Goal: Navigation & Orientation: Find specific page/section

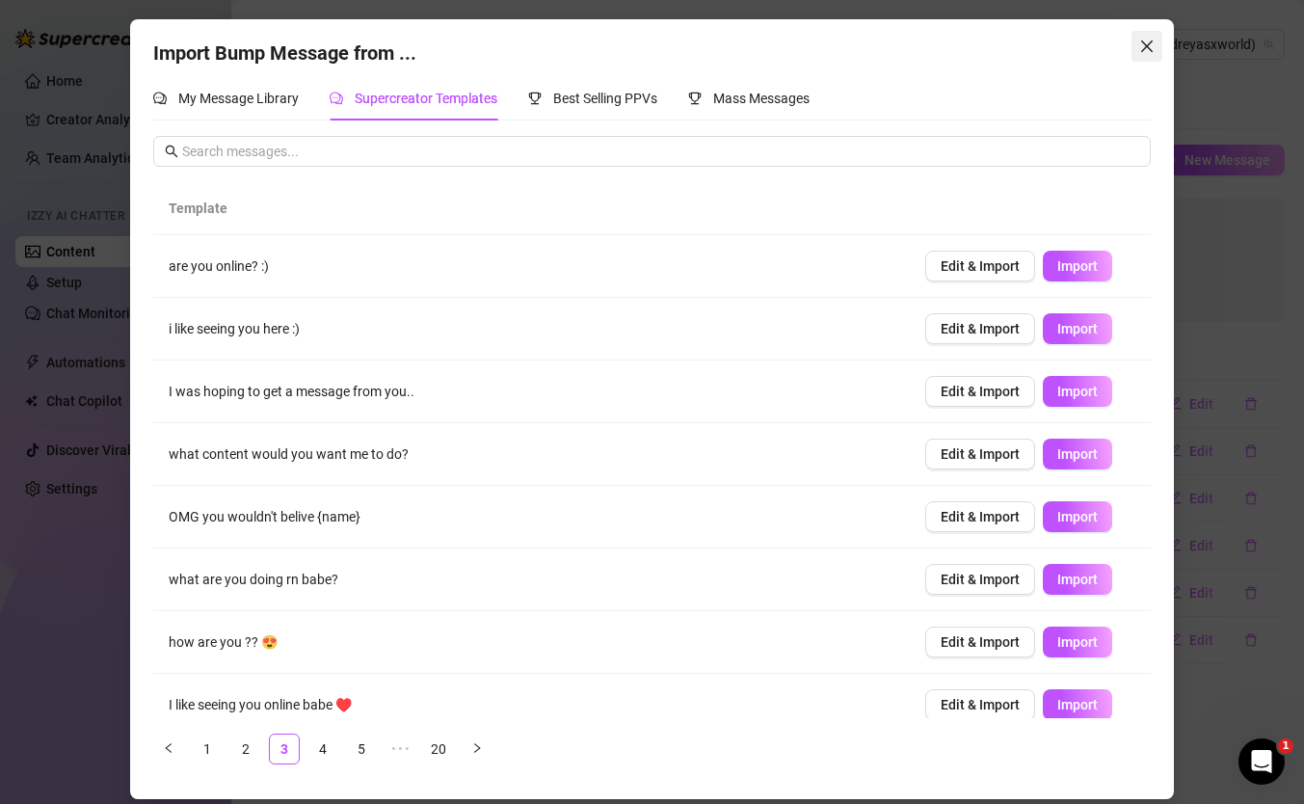
click at [1143, 51] on icon "close" at bounding box center [1146, 46] width 15 height 15
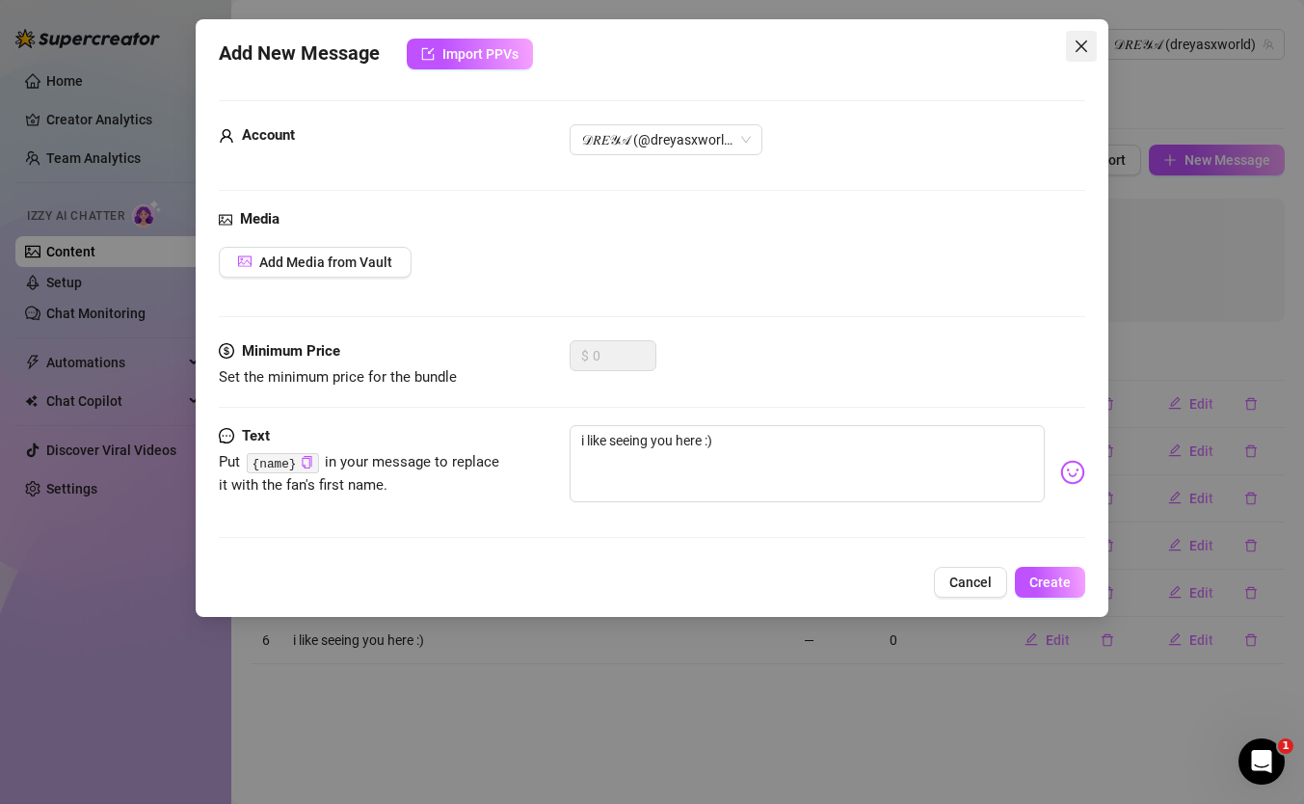
click at [1092, 51] on span "Close" at bounding box center [1081, 46] width 31 height 15
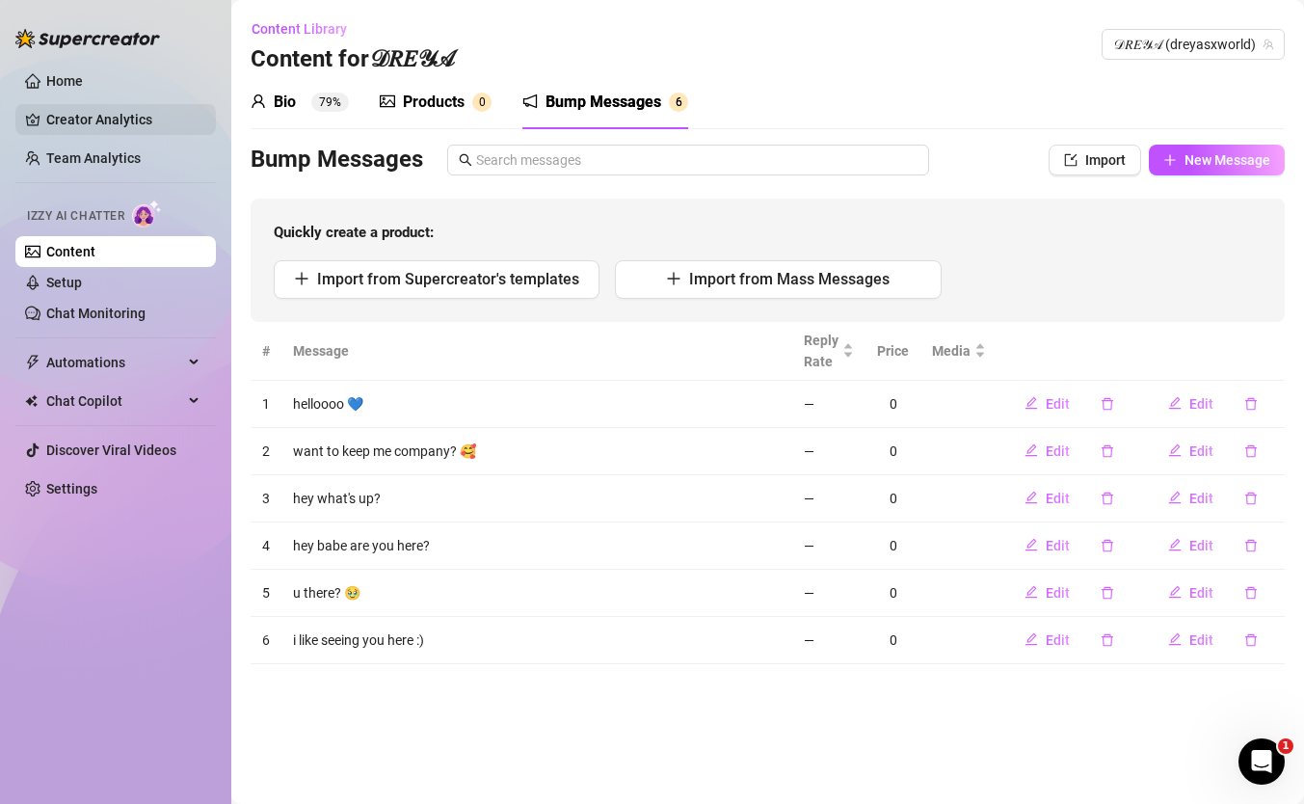
click at [77, 126] on link "Creator Analytics" at bounding box center [123, 119] width 154 height 31
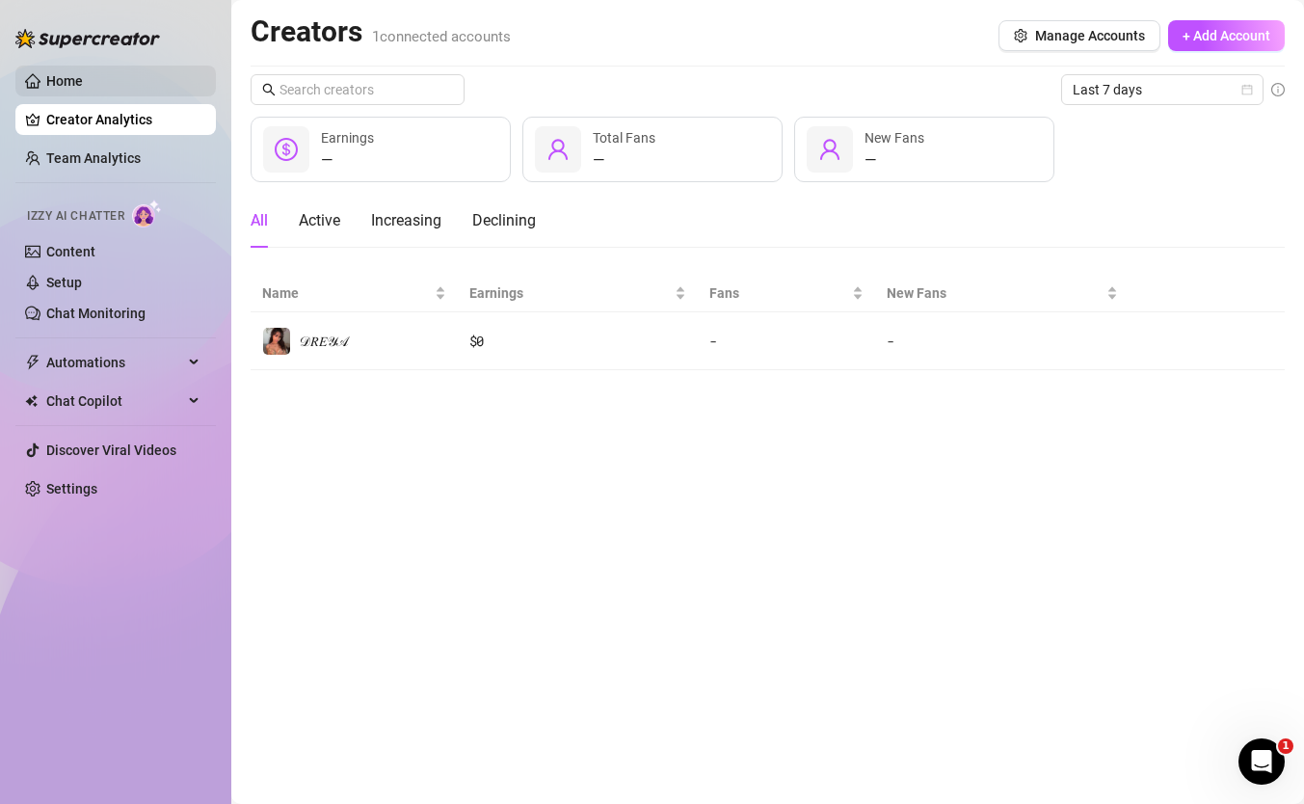
click at [59, 81] on link "Home" at bounding box center [64, 80] width 37 height 15
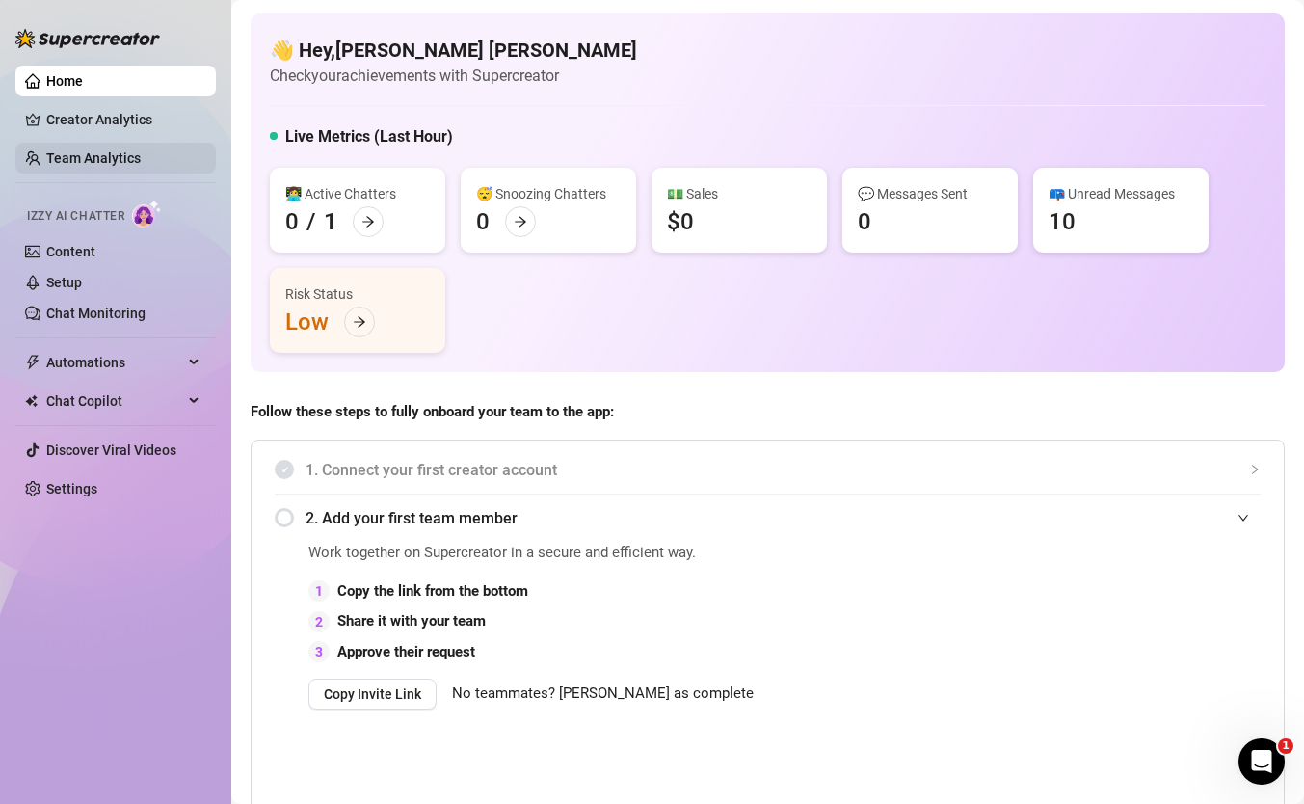
click at [64, 162] on link "Team Analytics" at bounding box center [93, 157] width 94 height 15
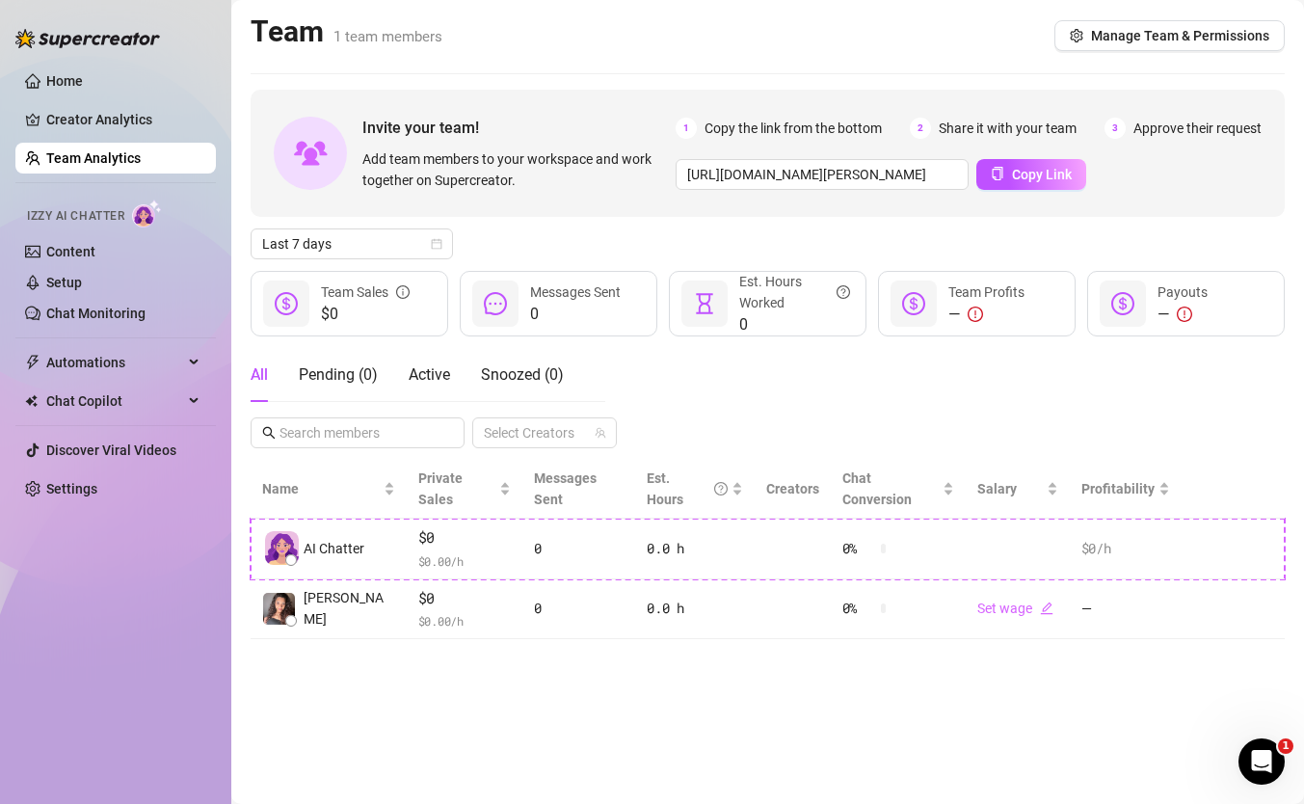
click at [64, 162] on link "Team Analytics" at bounding box center [93, 157] width 94 height 15
click at [53, 75] on link "Home" at bounding box center [64, 80] width 37 height 15
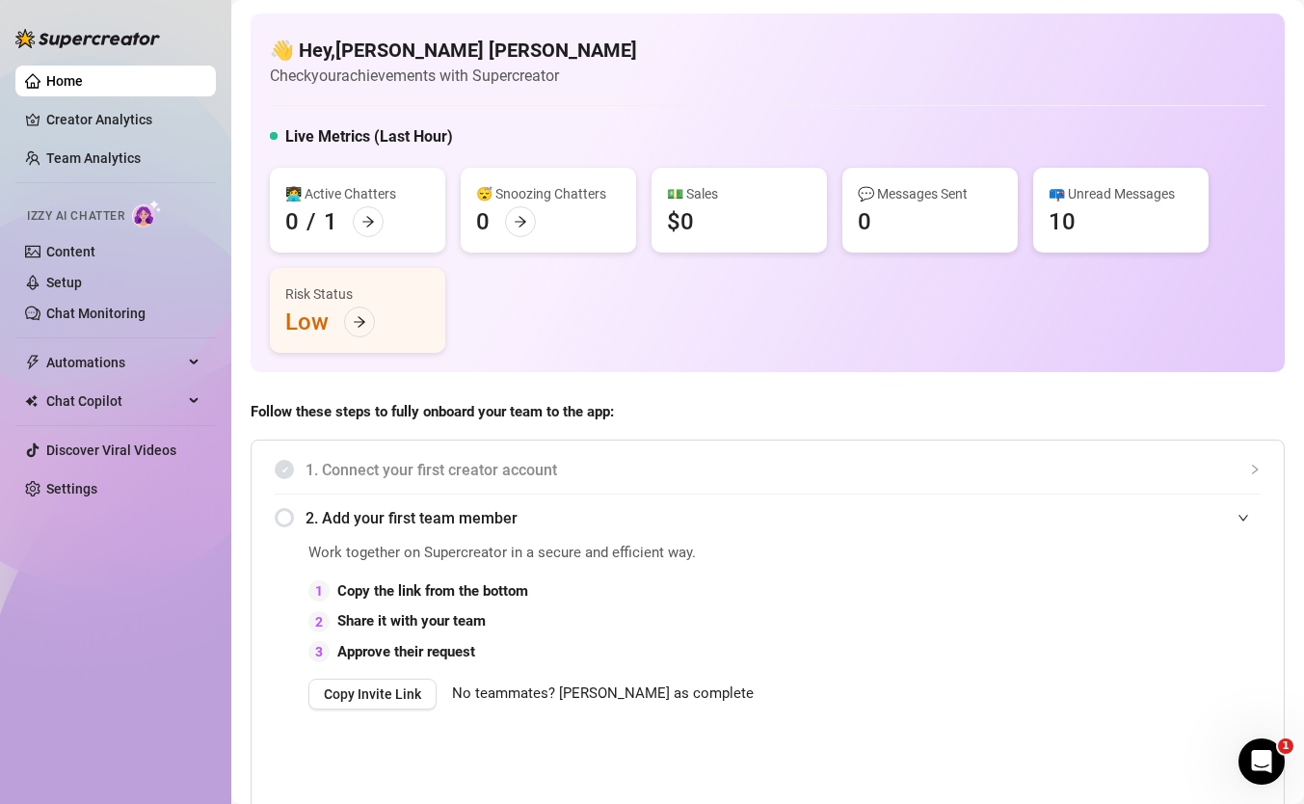
click at [1235, 510] on span "2. Add your first team member" at bounding box center [783, 518] width 955 height 24
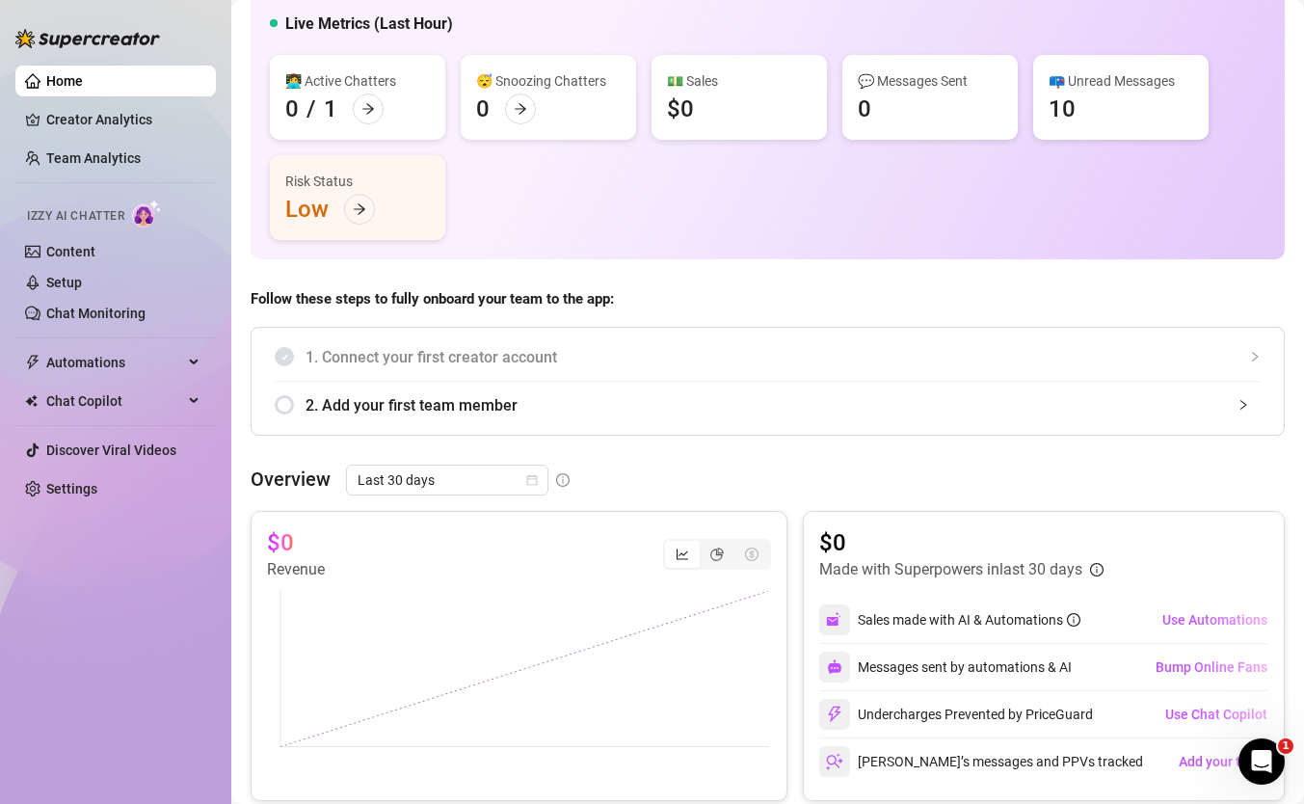
scroll to position [60, 0]
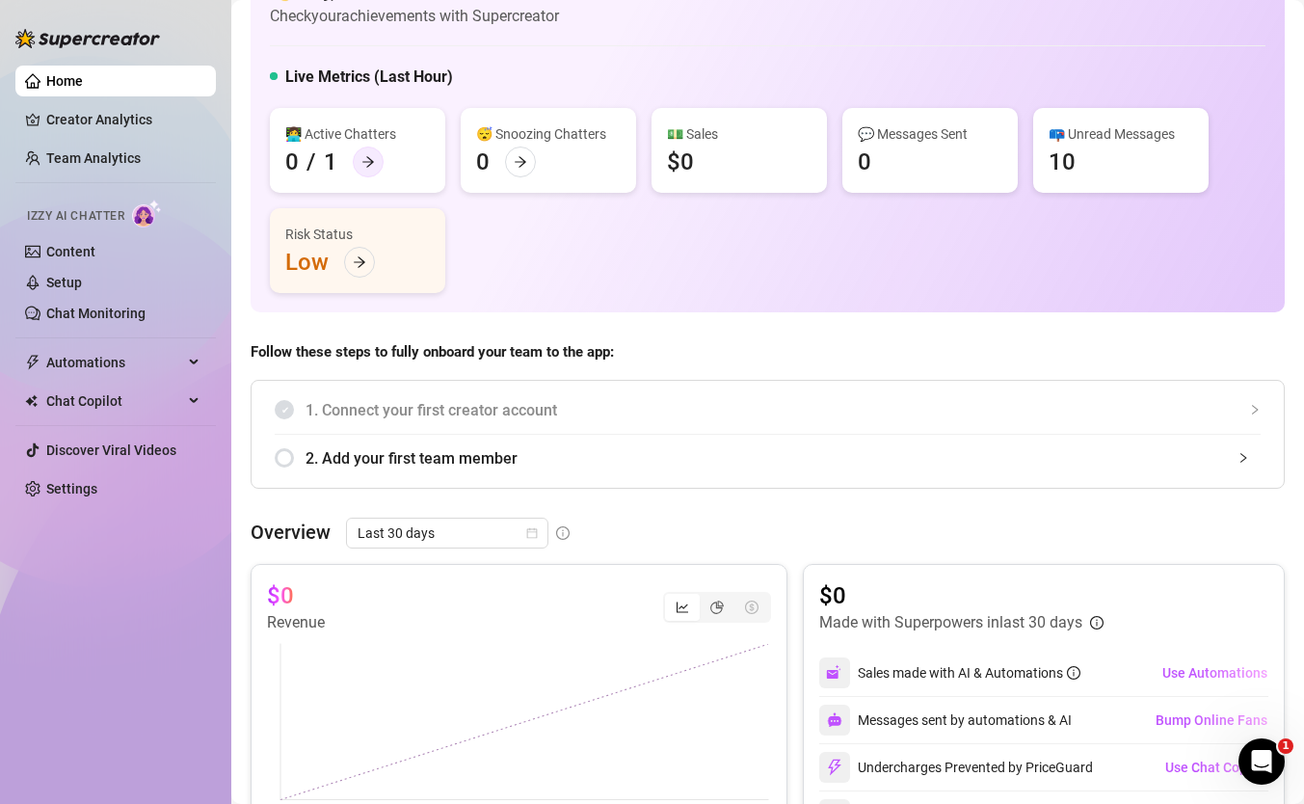
click at [371, 164] on icon "arrow-right" at bounding box center [367, 161] width 13 height 13
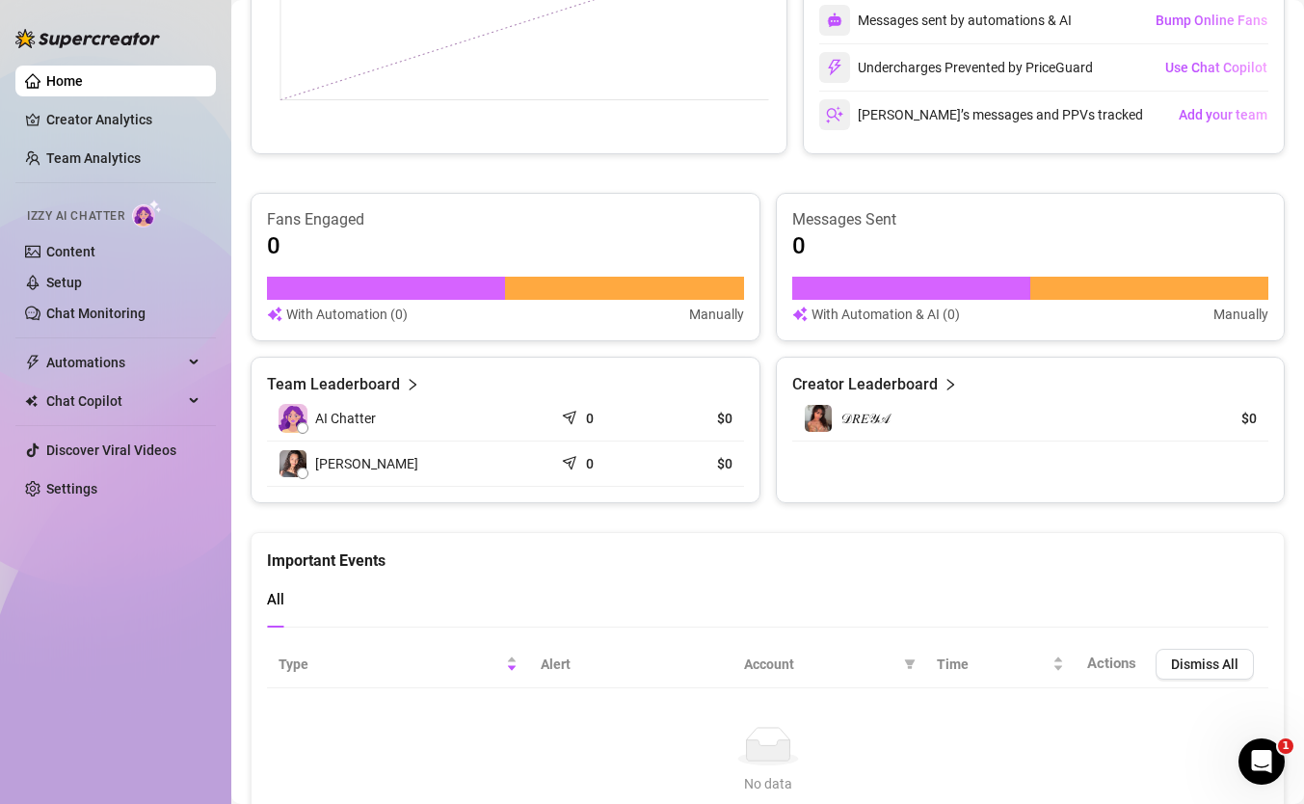
scroll to position [1119, 0]
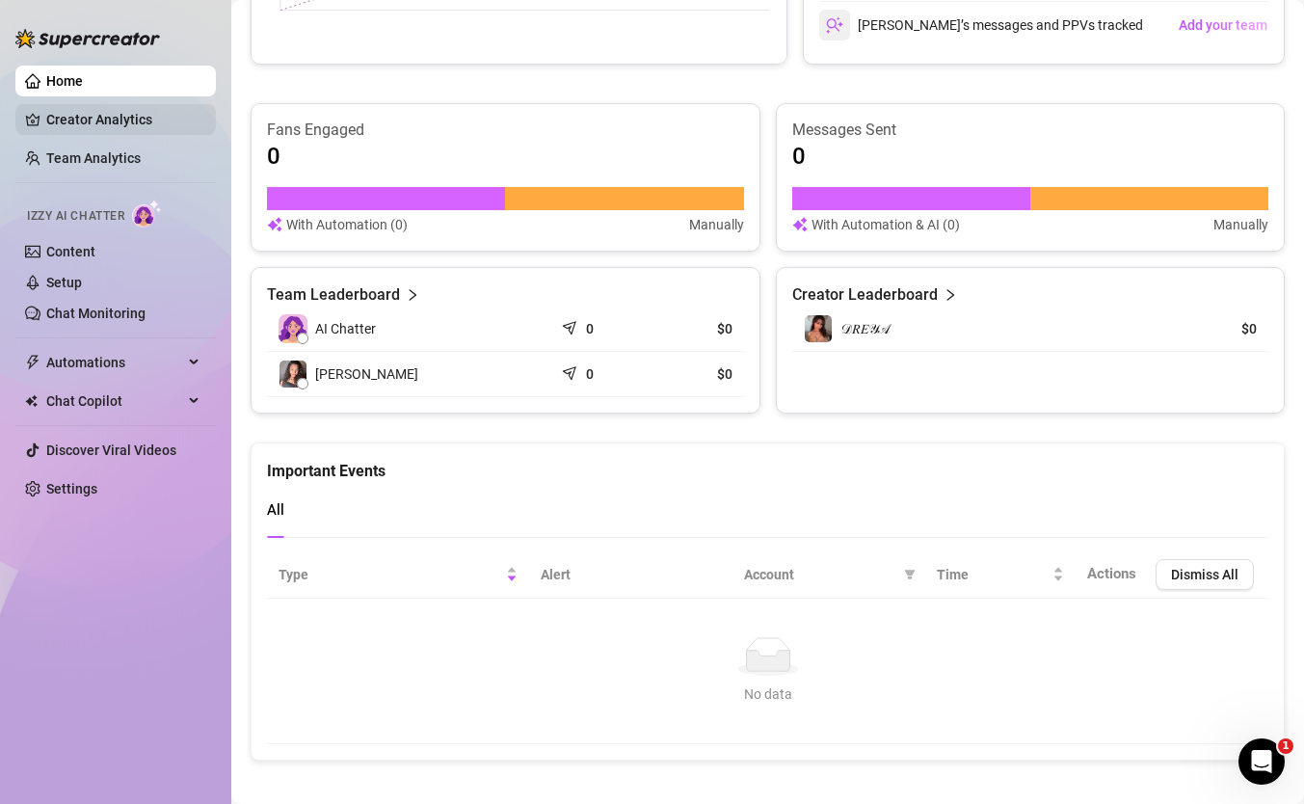
click at [92, 114] on link "Creator Analytics" at bounding box center [123, 119] width 154 height 31
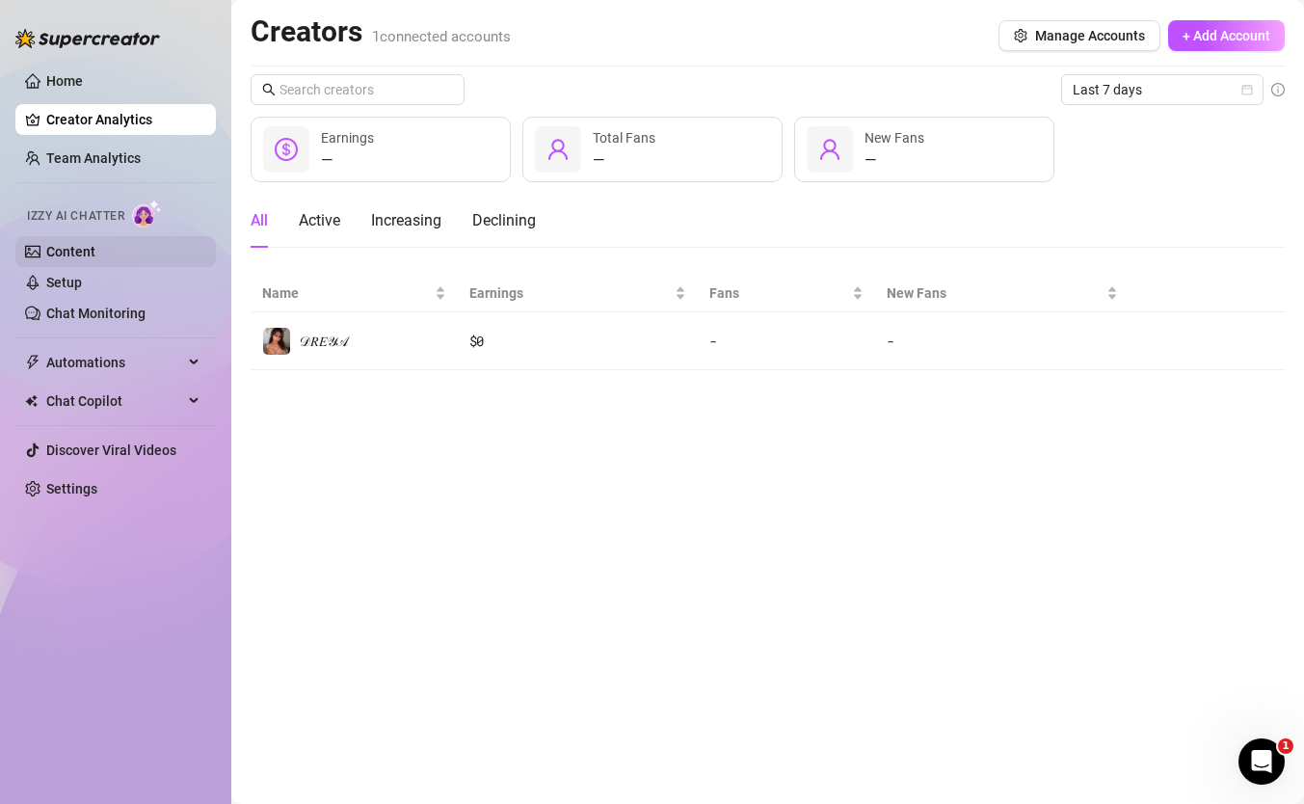
click at [63, 256] on link "Content" at bounding box center [70, 251] width 49 height 15
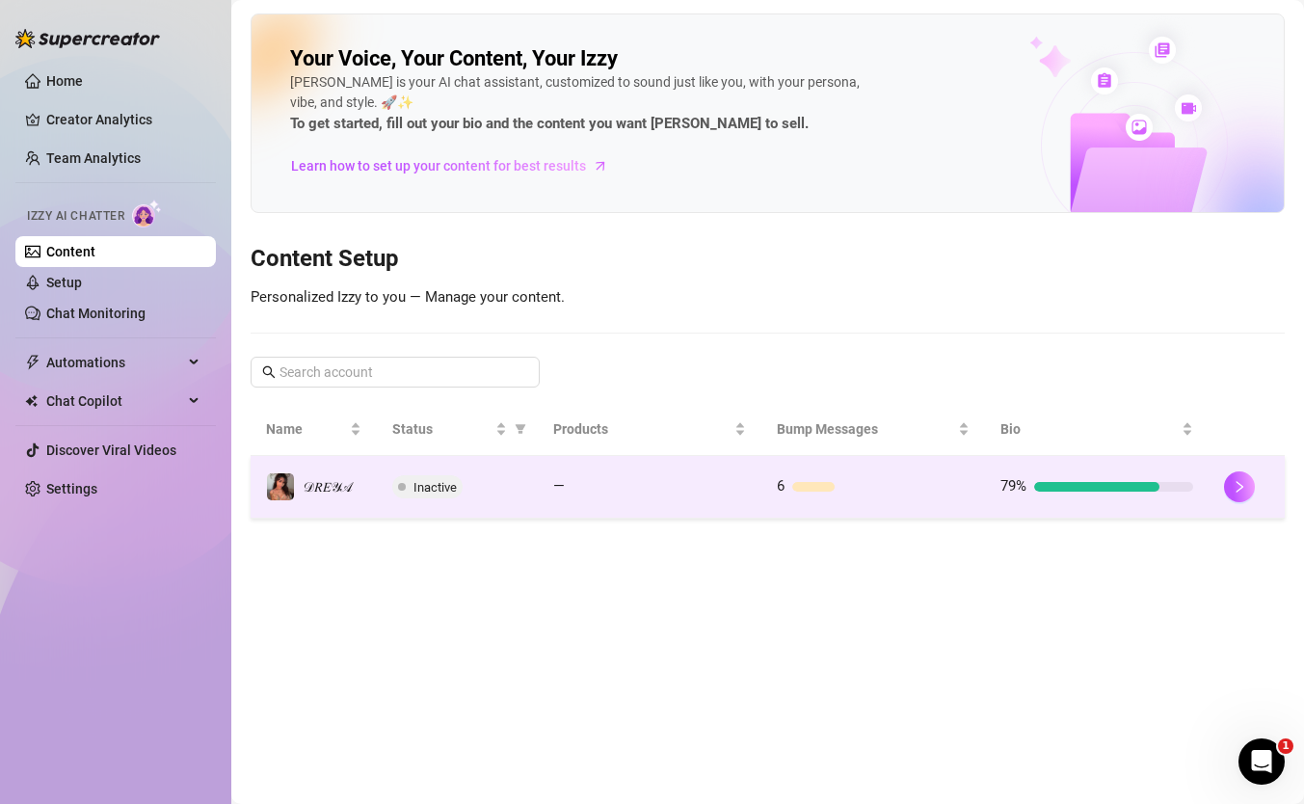
click at [509, 493] on div "Inactive" at bounding box center [457, 486] width 130 height 23
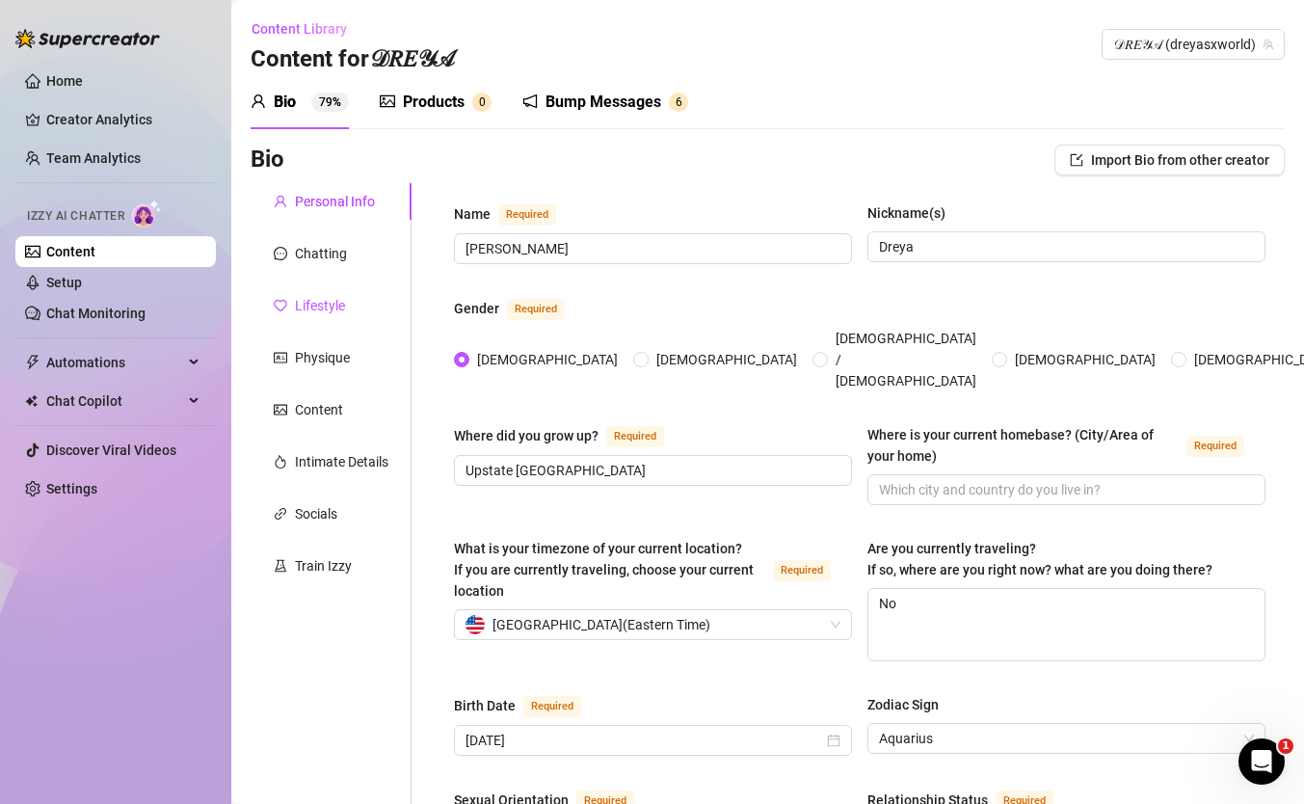
click at [318, 299] on div "Lifestyle" at bounding box center [320, 305] width 50 height 21
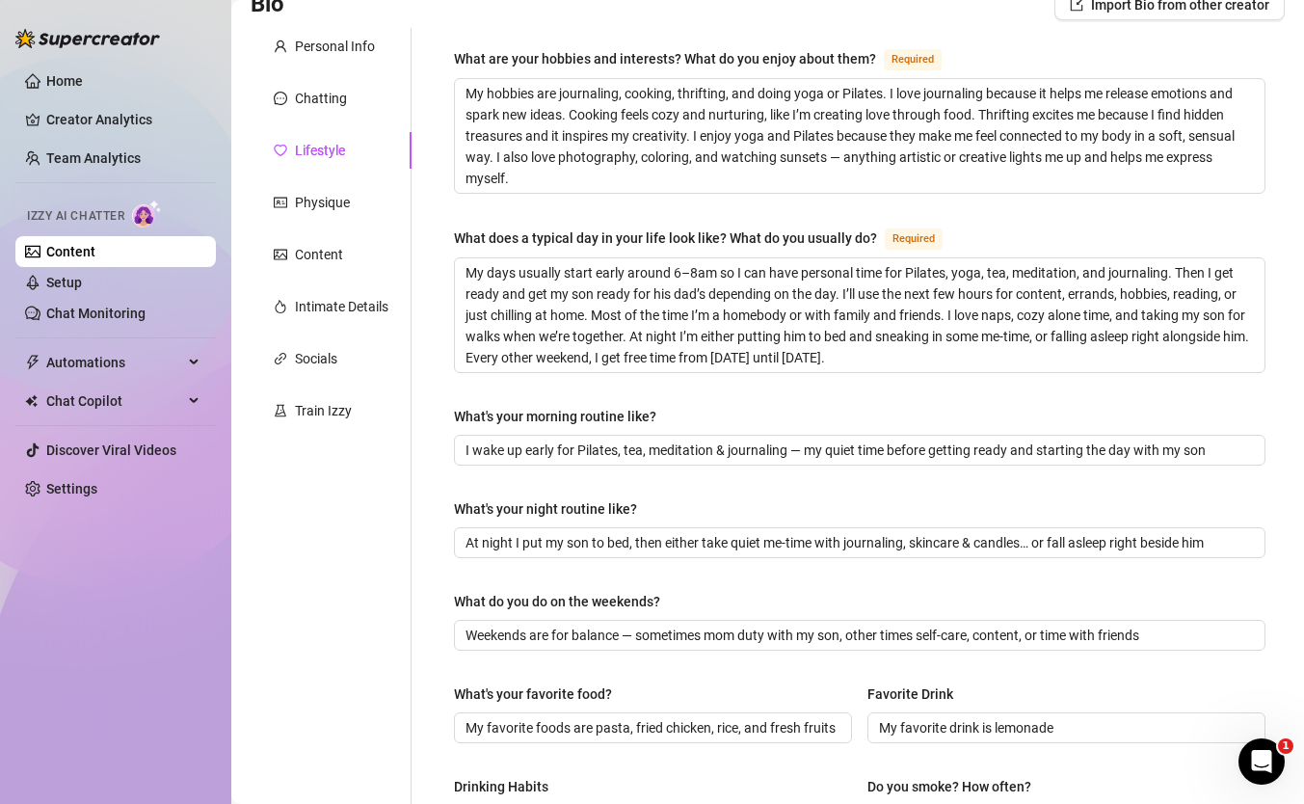
scroll to position [85, 0]
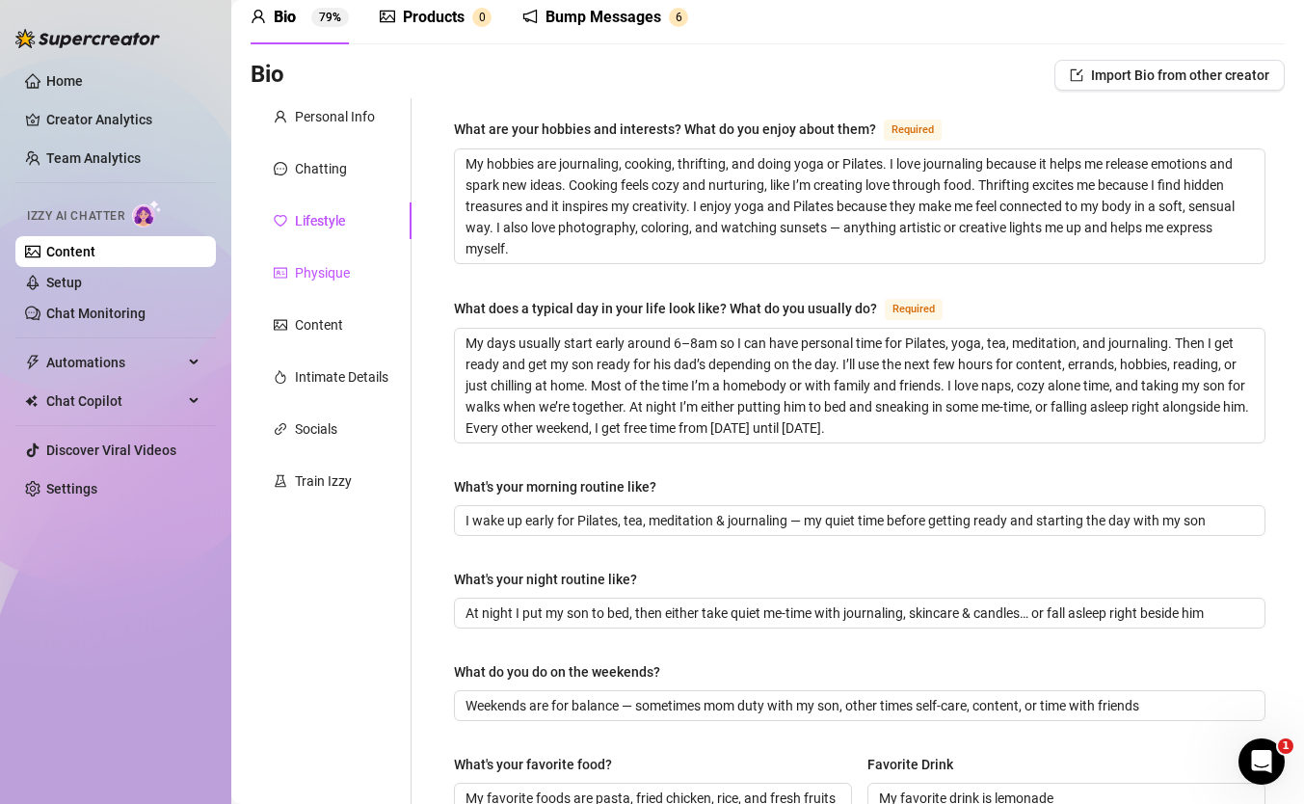
click at [324, 275] on div "Physique" at bounding box center [322, 272] width 55 height 21
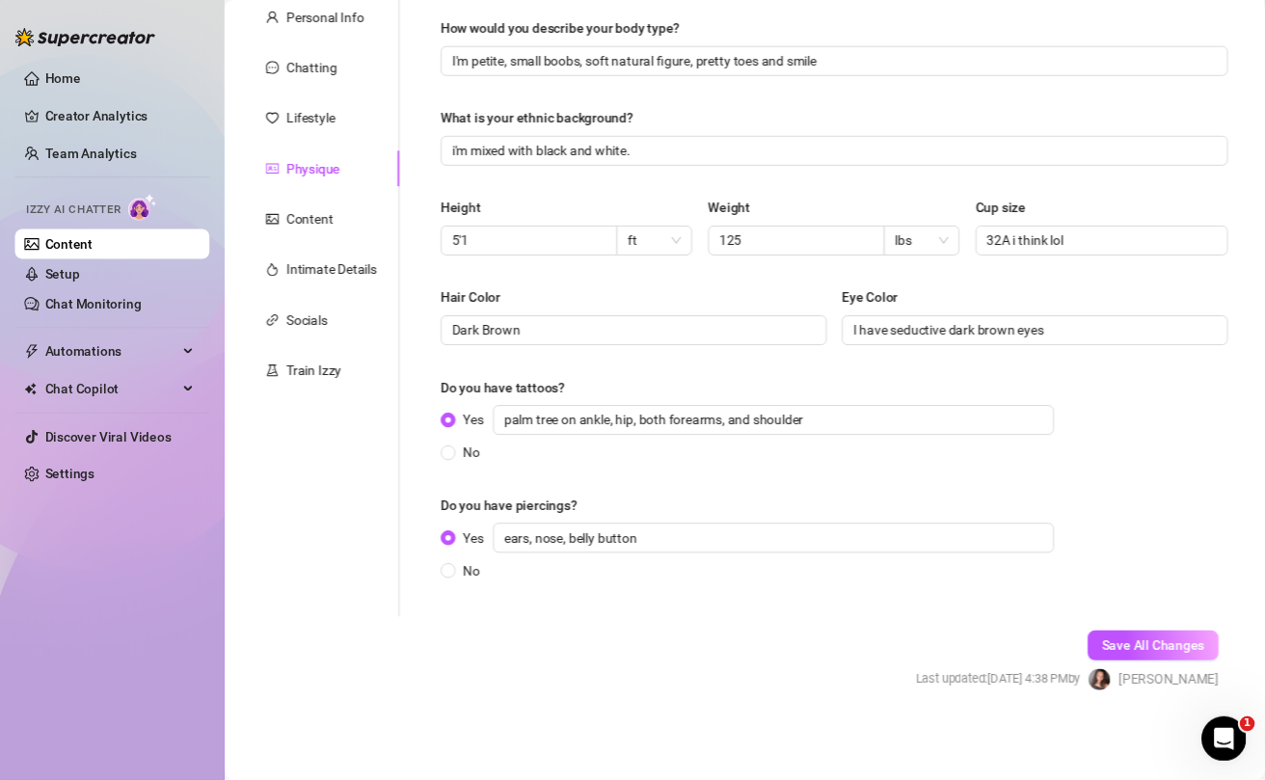
scroll to position [0, 0]
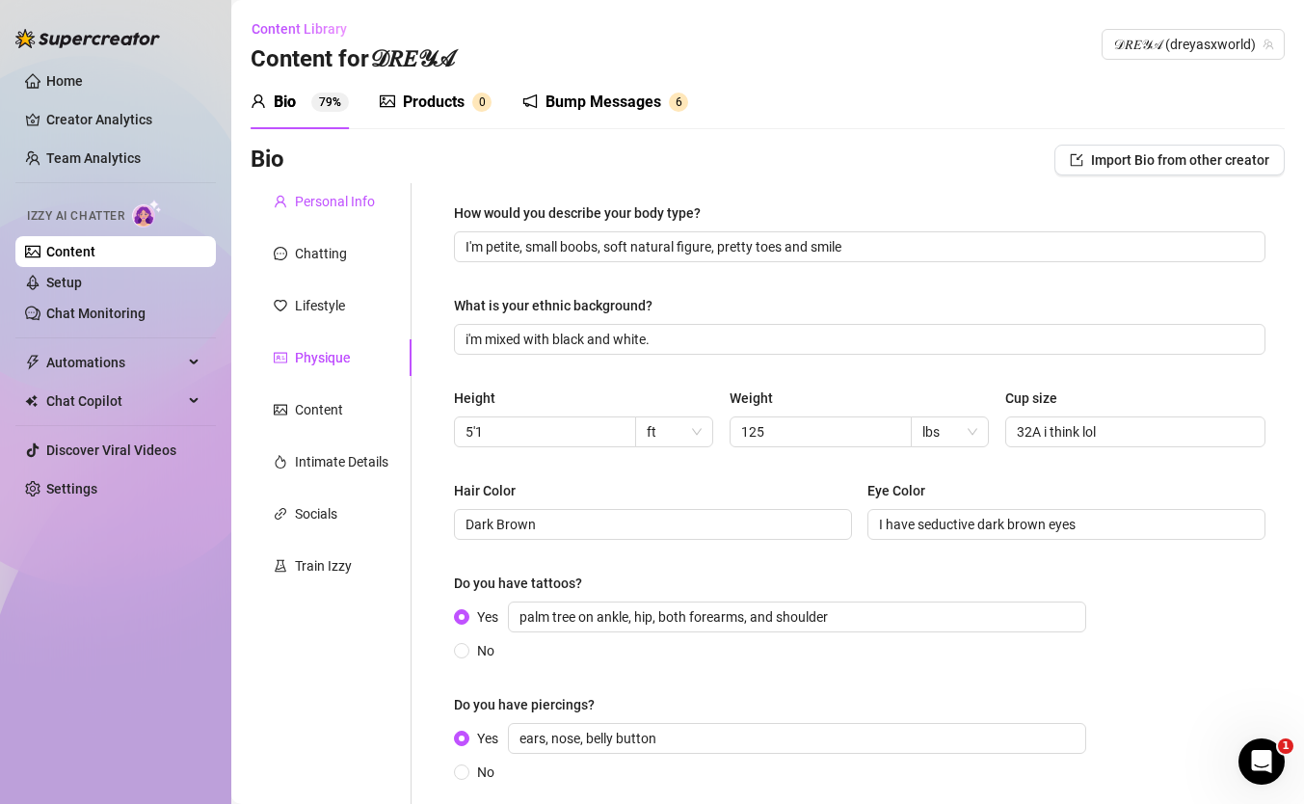
click at [326, 193] on div "Personal Info" at bounding box center [335, 201] width 80 height 21
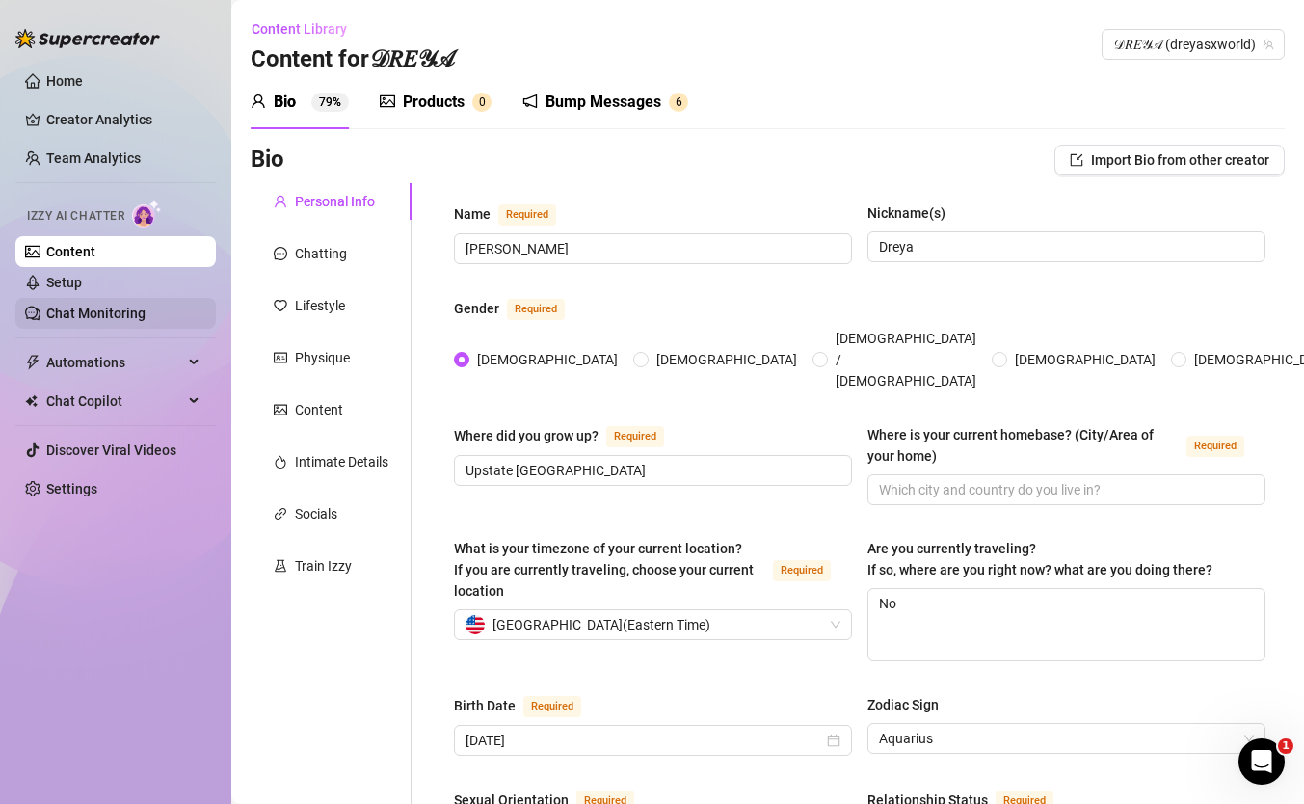
click at [87, 307] on link "Chat Monitoring" at bounding box center [95, 313] width 99 height 15
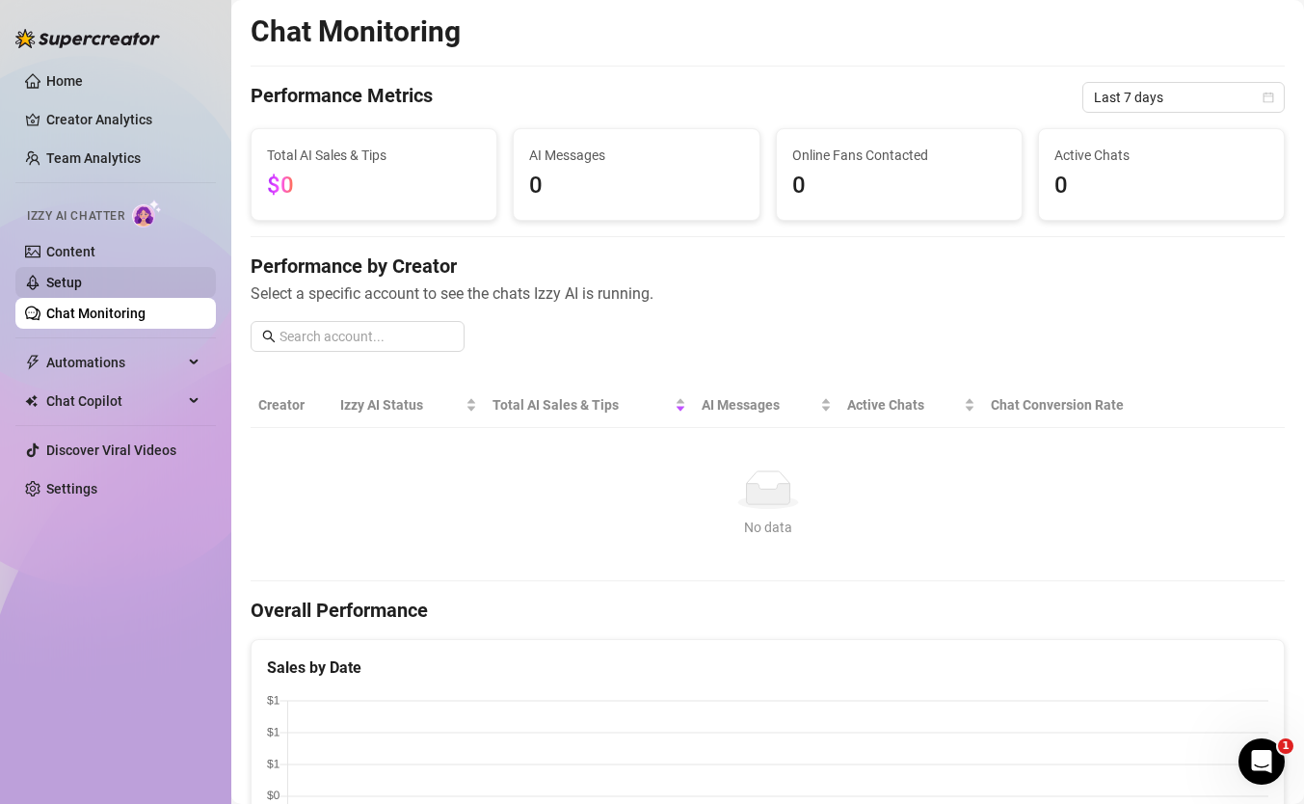
click at [68, 286] on link "Setup" at bounding box center [64, 282] width 36 height 15
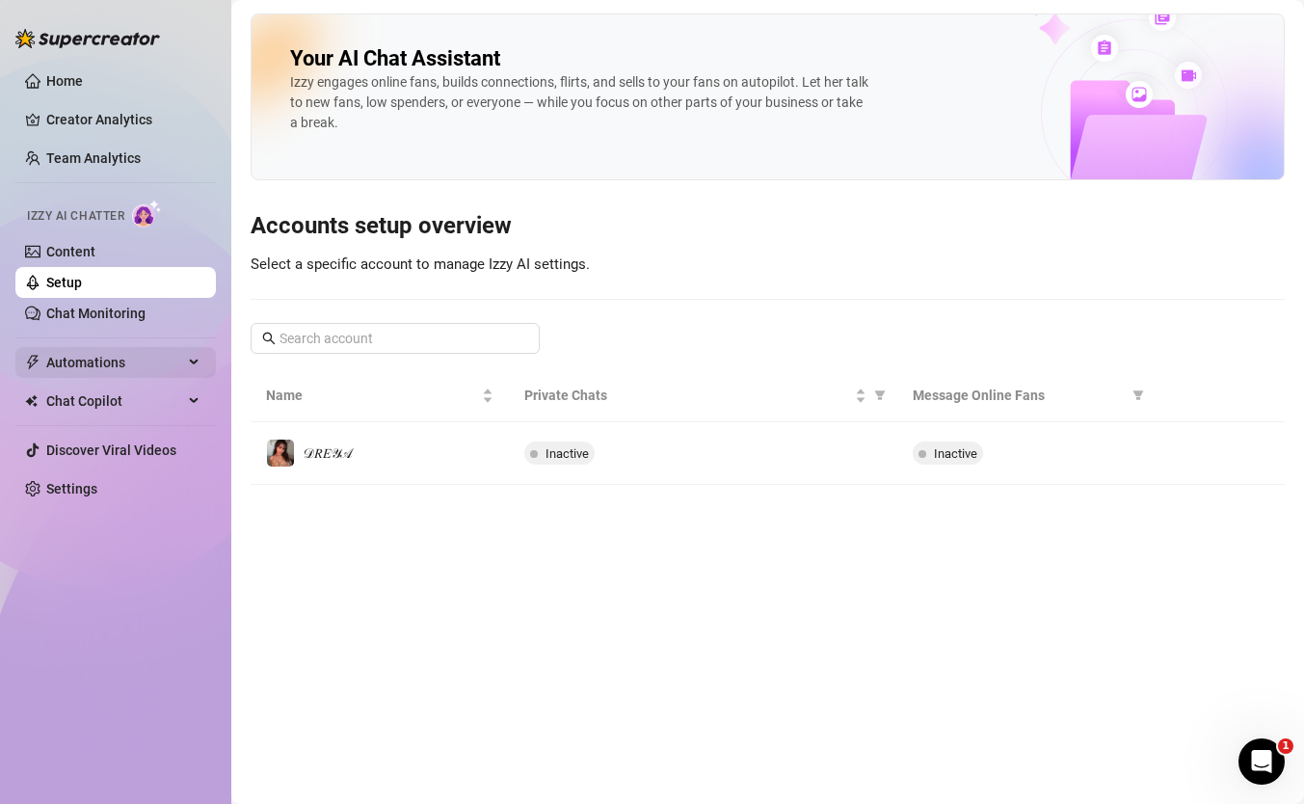
click at [126, 356] on span "Automations" at bounding box center [114, 362] width 137 height 31
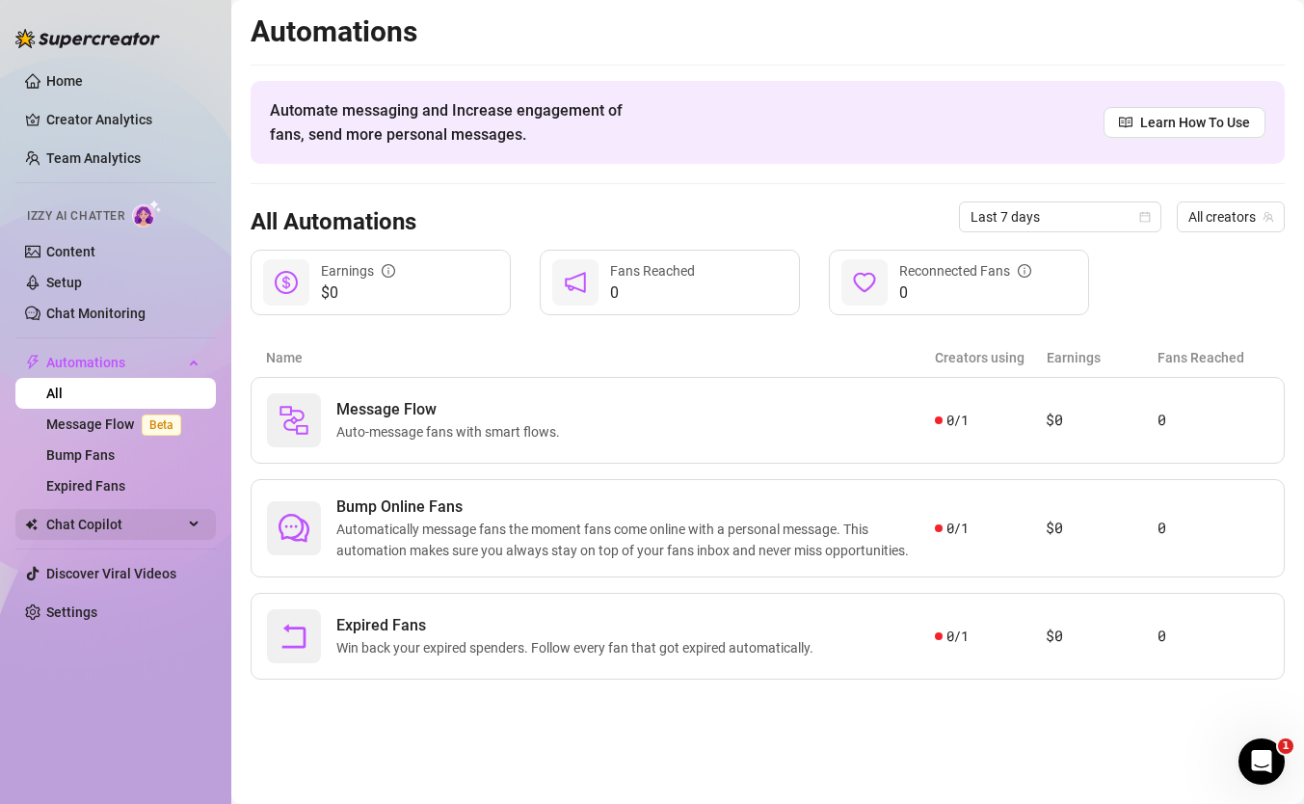
click at [100, 523] on span "Chat Copilot" at bounding box center [114, 524] width 137 height 31
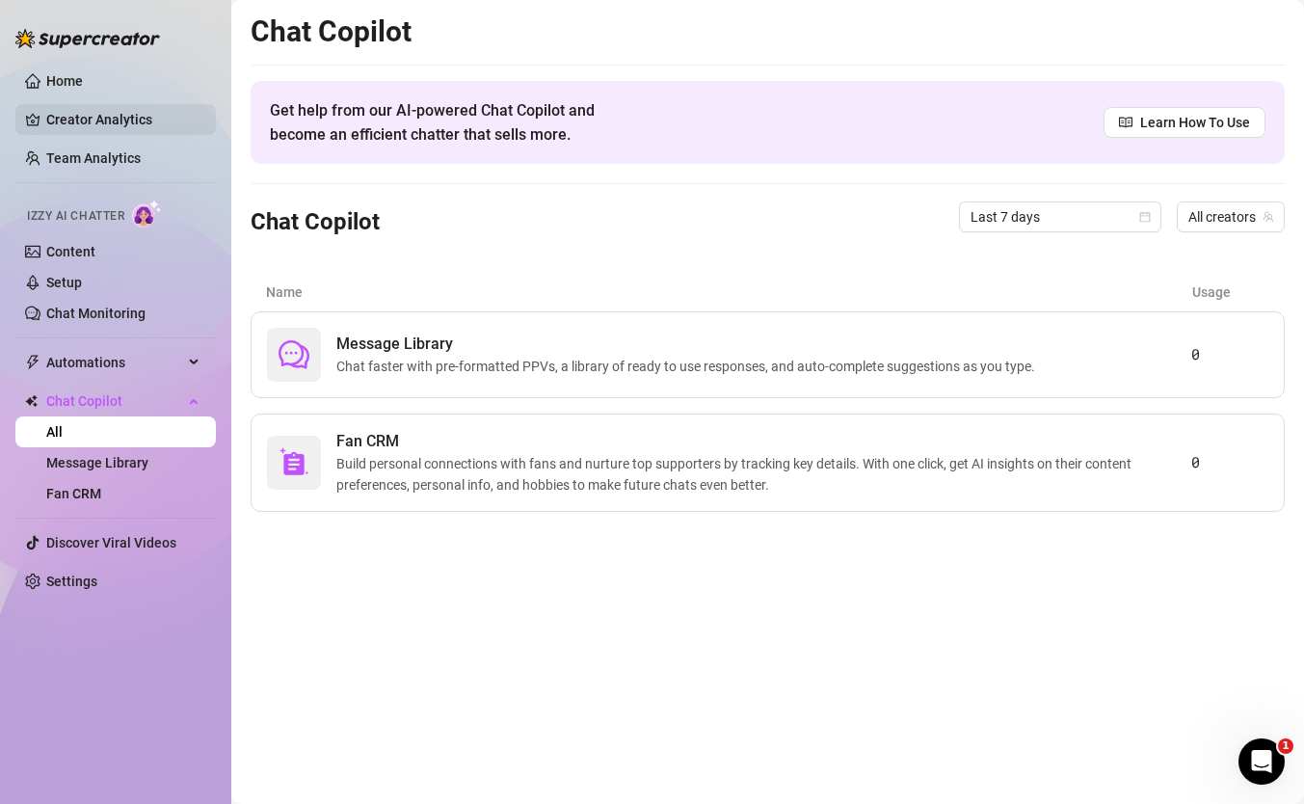
click at [131, 126] on link "Creator Analytics" at bounding box center [123, 119] width 154 height 31
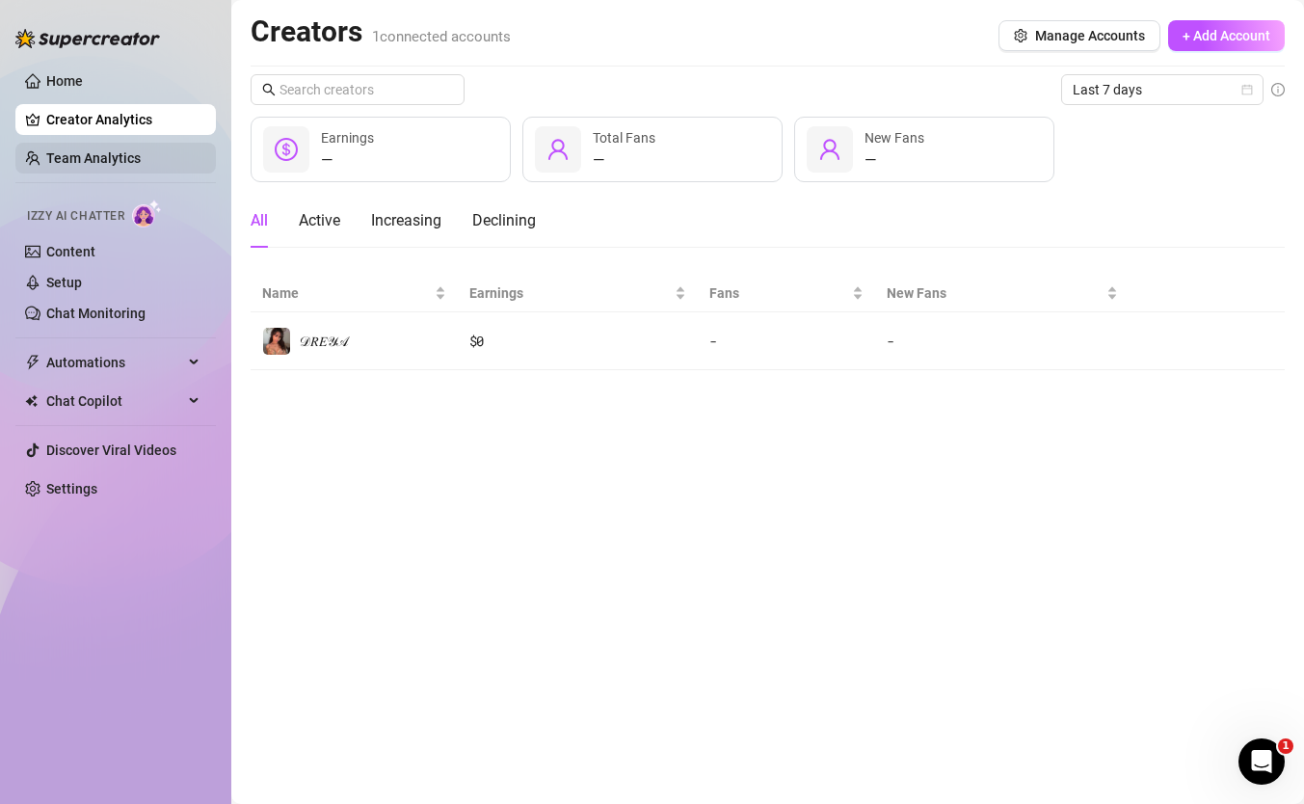
click at [117, 156] on link "Team Analytics" at bounding box center [93, 157] width 94 height 15
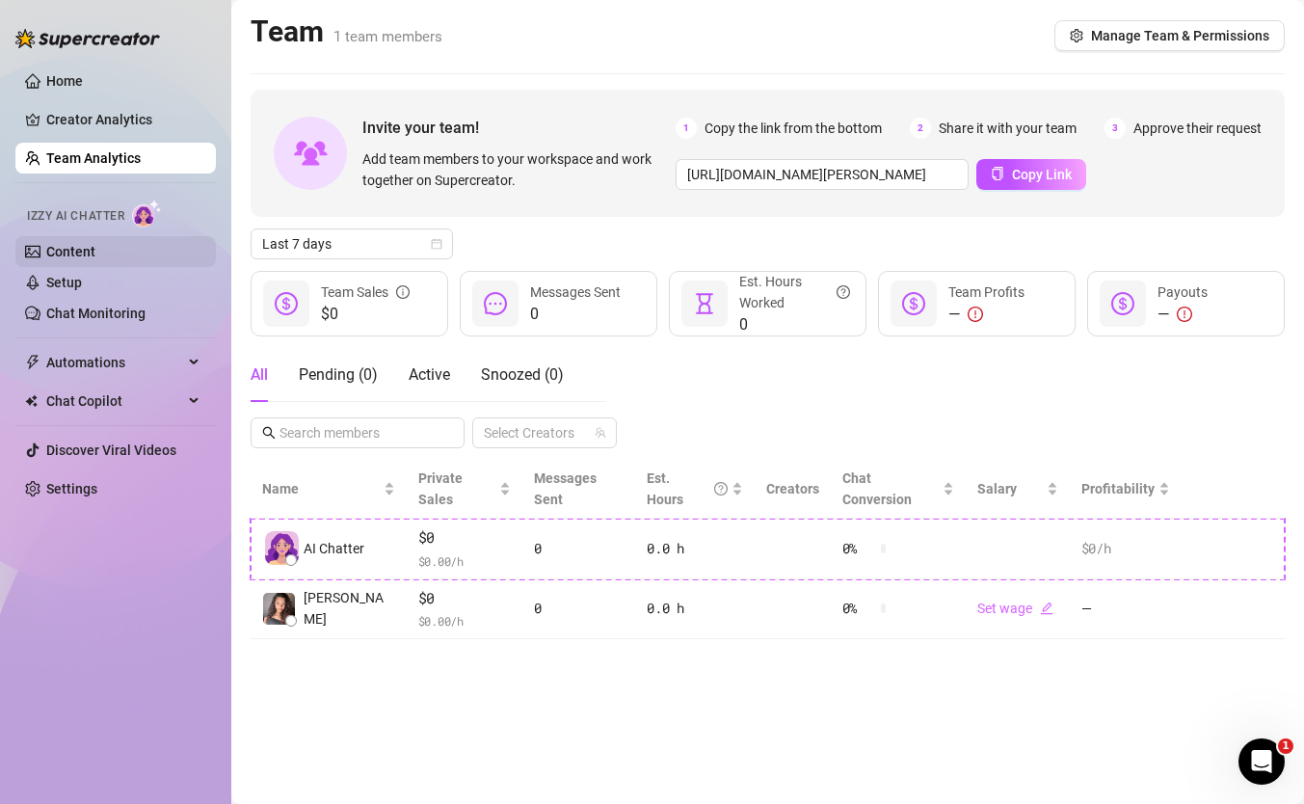
click at [95, 246] on link "Content" at bounding box center [70, 251] width 49 height 15
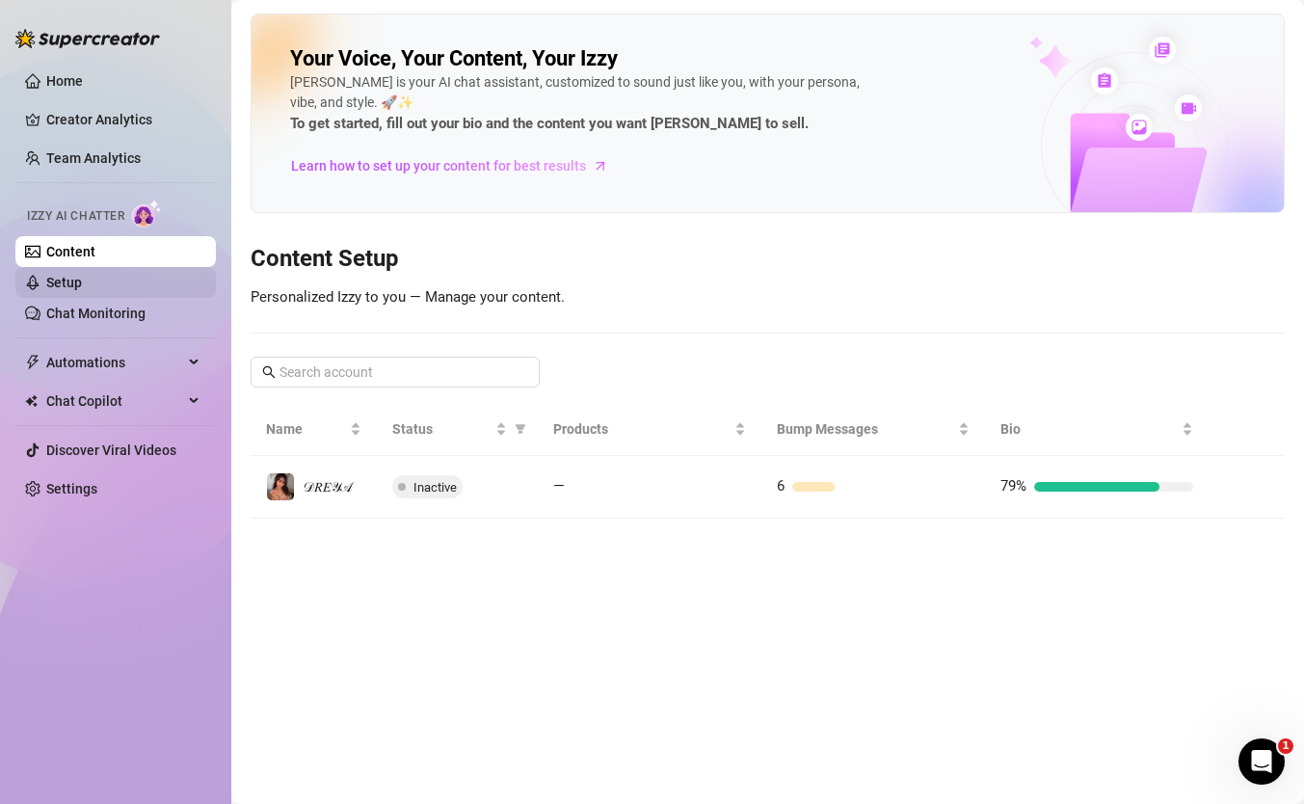
click at [82, 276] on link "Setup" at bounding box center [64, 282] width 36 height 15
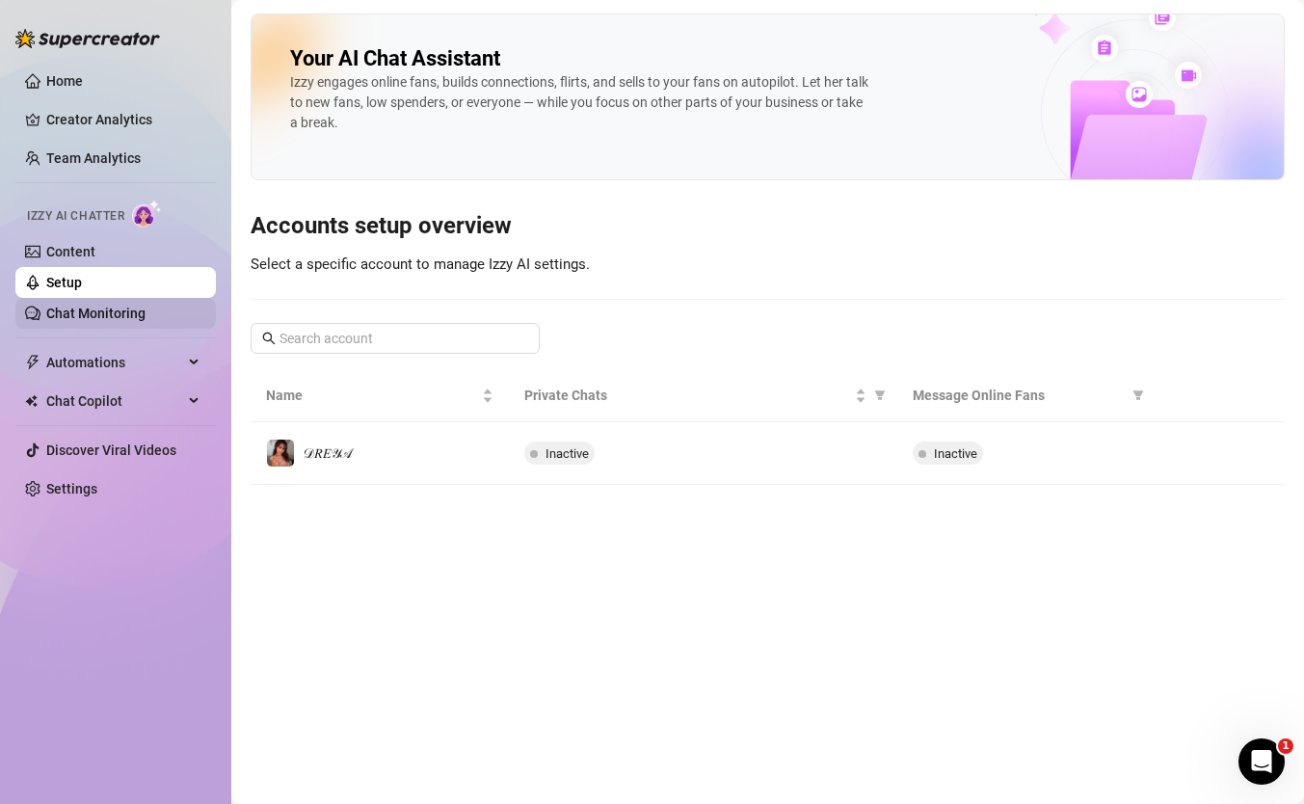
click at [113, 318] on link "Chat Monitoring" at bounding box center [95, 313] width 99 height 15
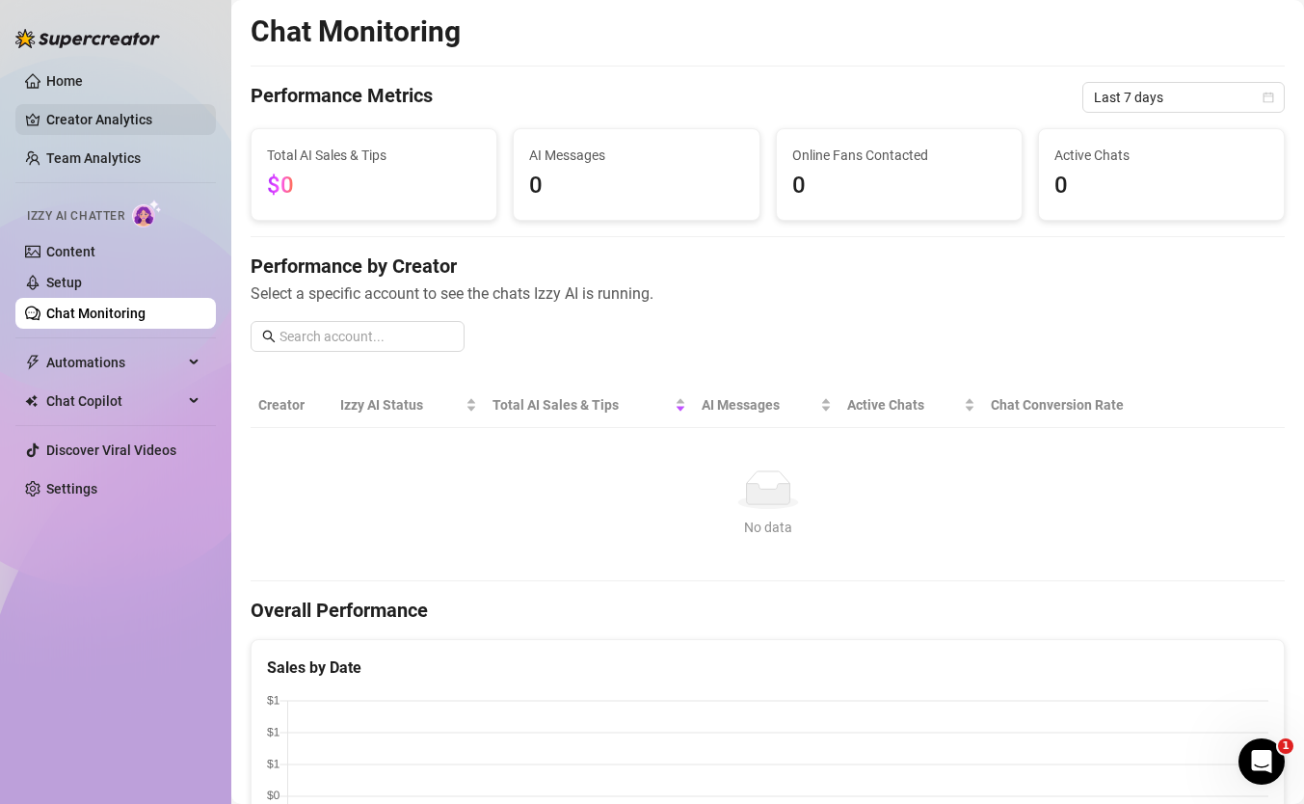
click at [97, 132] on link "Creator Analytics" at bounding box center [123, 119] width 154 height 31
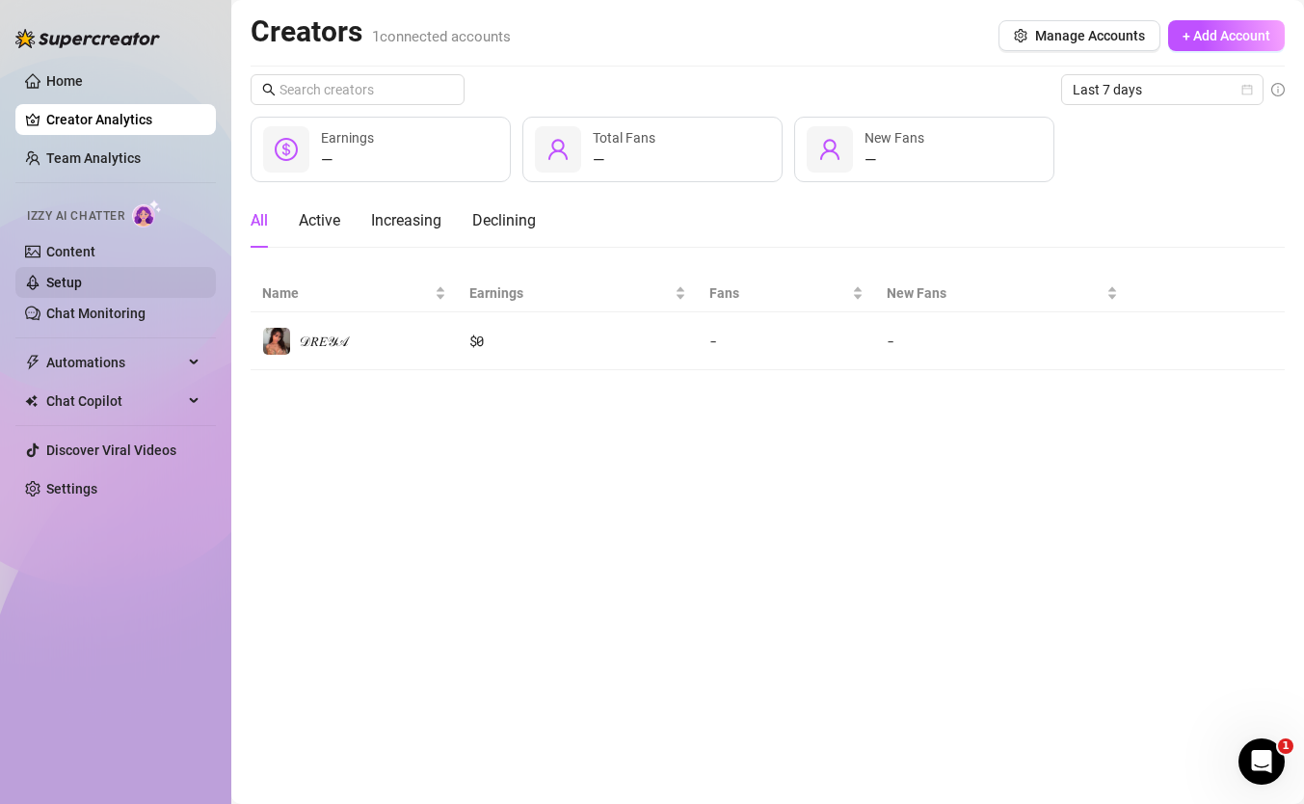
click at [73, 284] on link "Setup" at bounding box center [64, 282] width 36 height 15
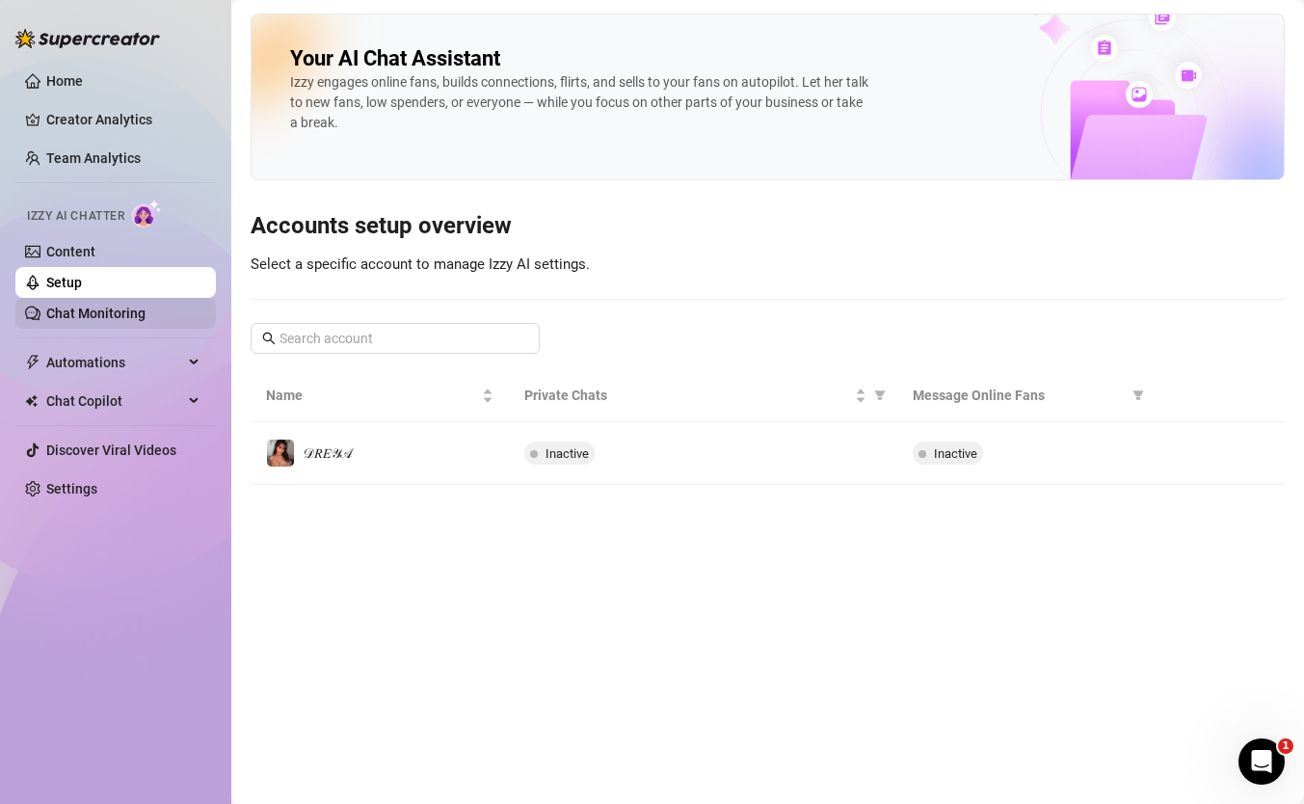
click at [87, 321] on link "Chat Monitoring" at bounding box center [95, 313] width 99 height 15
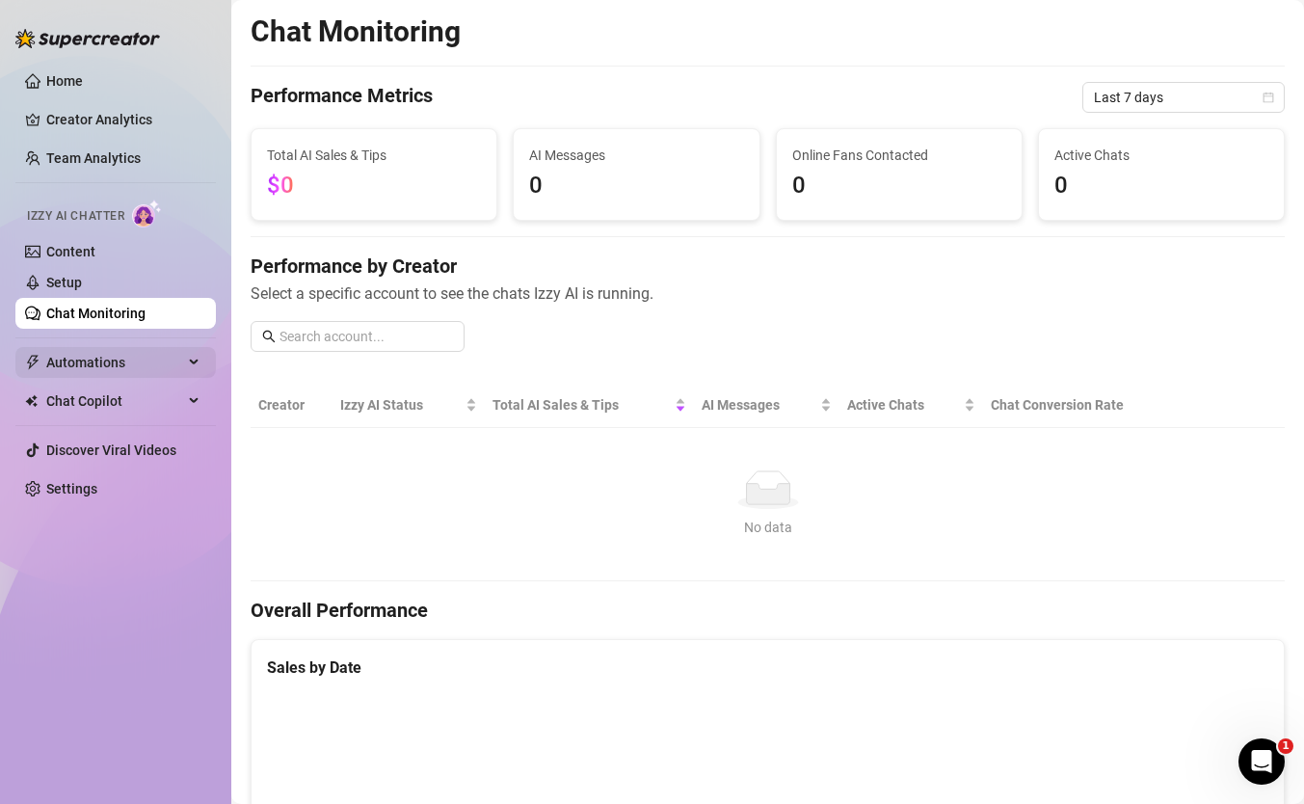
click at [83, 356] on span "Automations" at bounding box center [114, 362] width 137 height 31
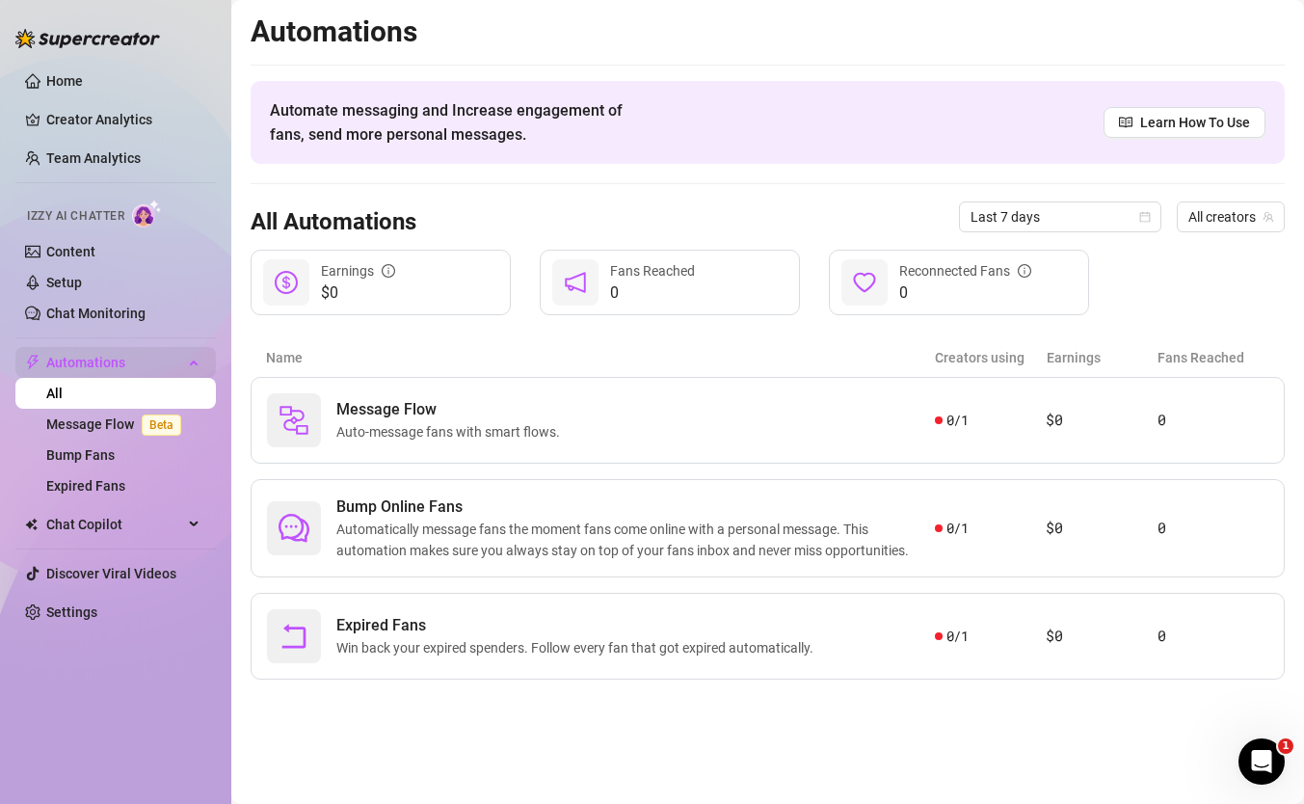
click at [173, 372] on span "Automations" at bounding box center [114, 362] width 137 height 31
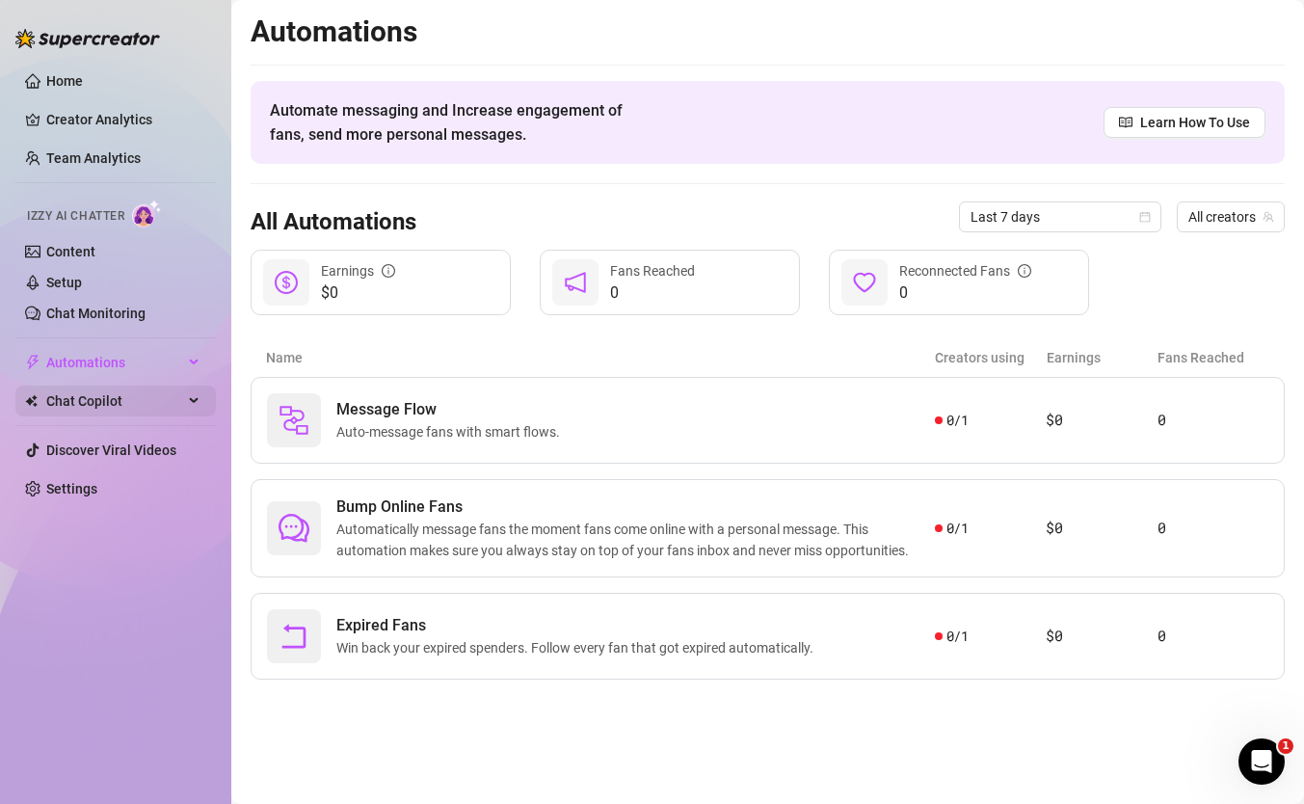
click at [120, 412] on span "Chat Copilot" at bounding box center [114, 401] width 137 height 31
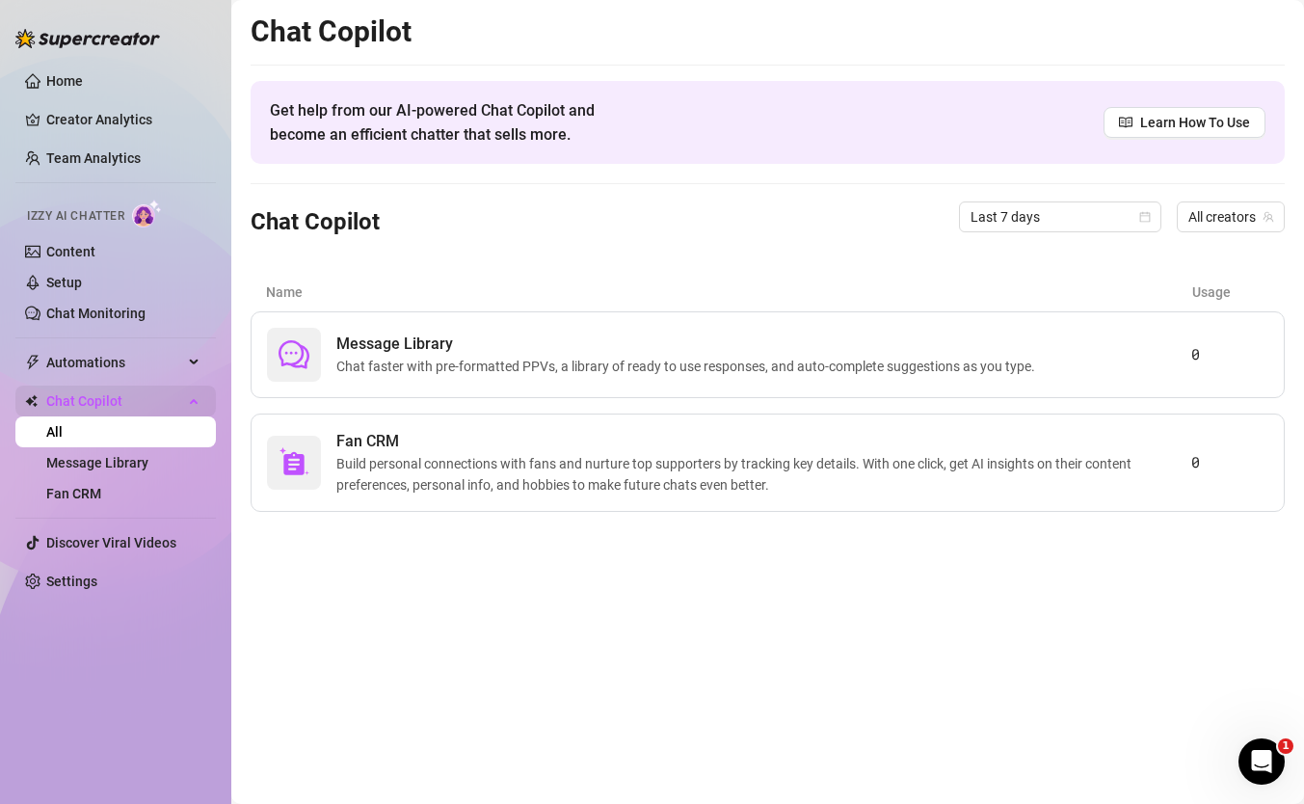
click at [204, 399] on div "Chat Copilot" at bounding box center [115, 401] width 200 height 31
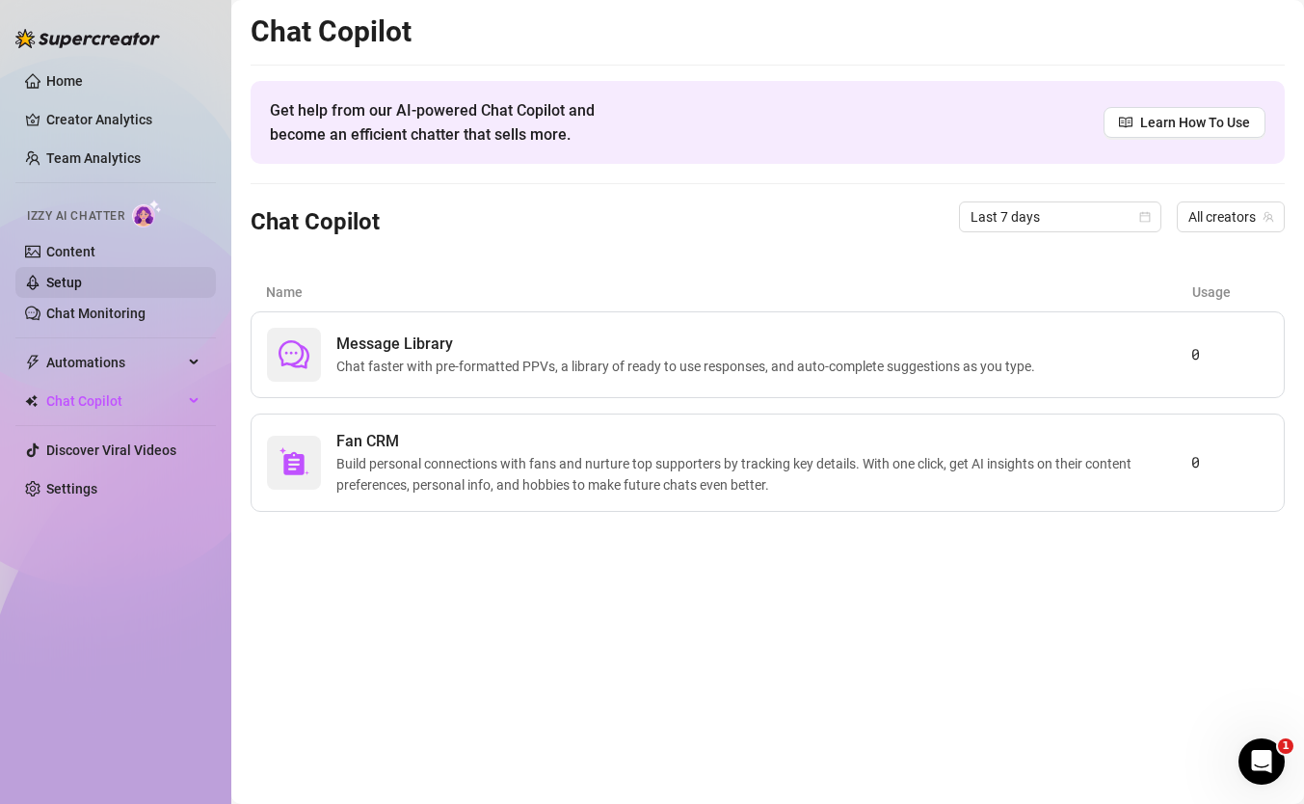
click at [69, 290] on link "Setup" at bounding box center [64, 282] width 36 height 15
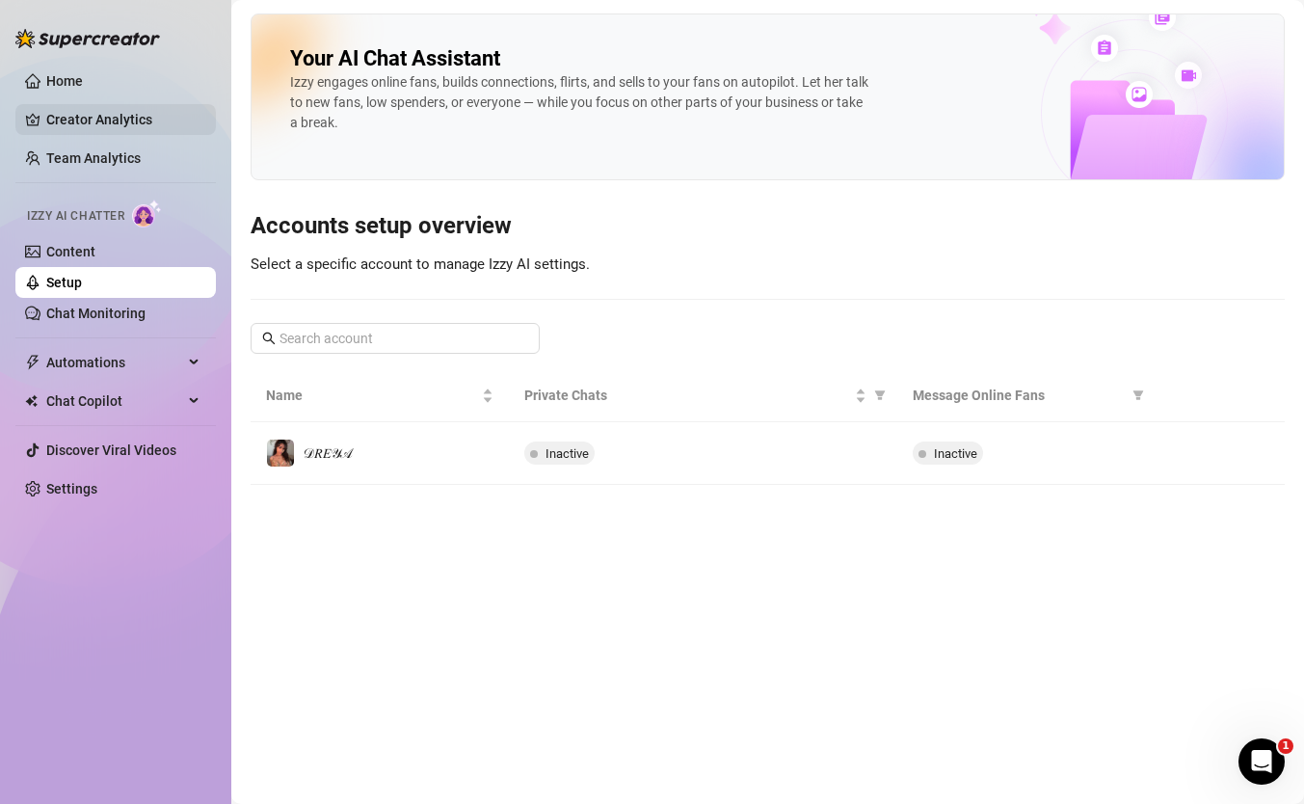
click at [105, 119] on link "Creator Analytics" at bounding box center [123, 119] width 154 height 31
